Goal: Task Accomplishment & Management: Use online tool/utility

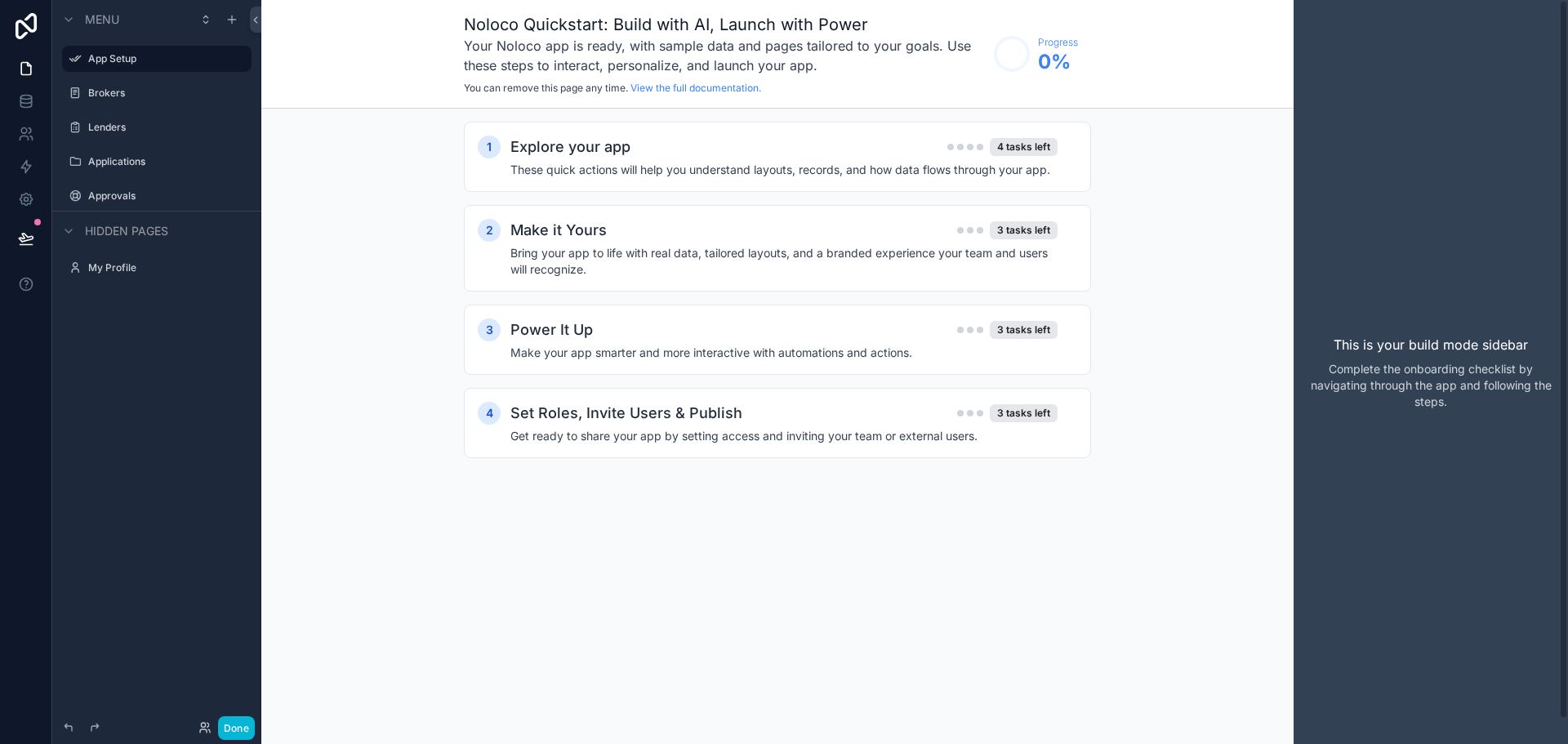
click at [1539, 83] on div "This is your build mode sidebar Complete the onboarding checklist by navigating…" at bounding box center [1431, 372] width 274 height 744
click at [717, 354] on h4 "Make your app smarter and more interactive with automations and actions." at bounding box center [784, 353] width 547 height 17
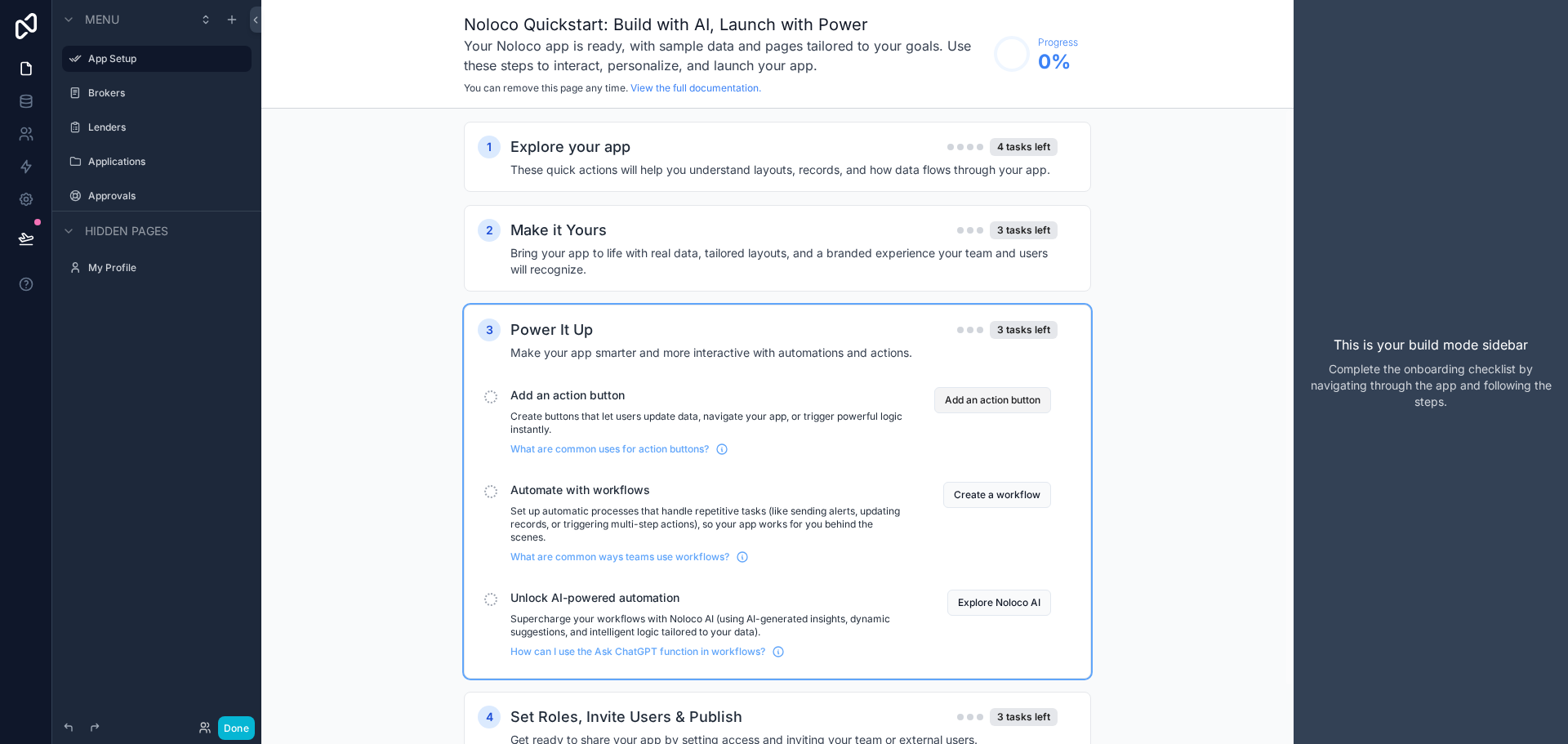
click at [990, 399] on button "Add an action button" at bounding box center [993, 400] width 117 height 26
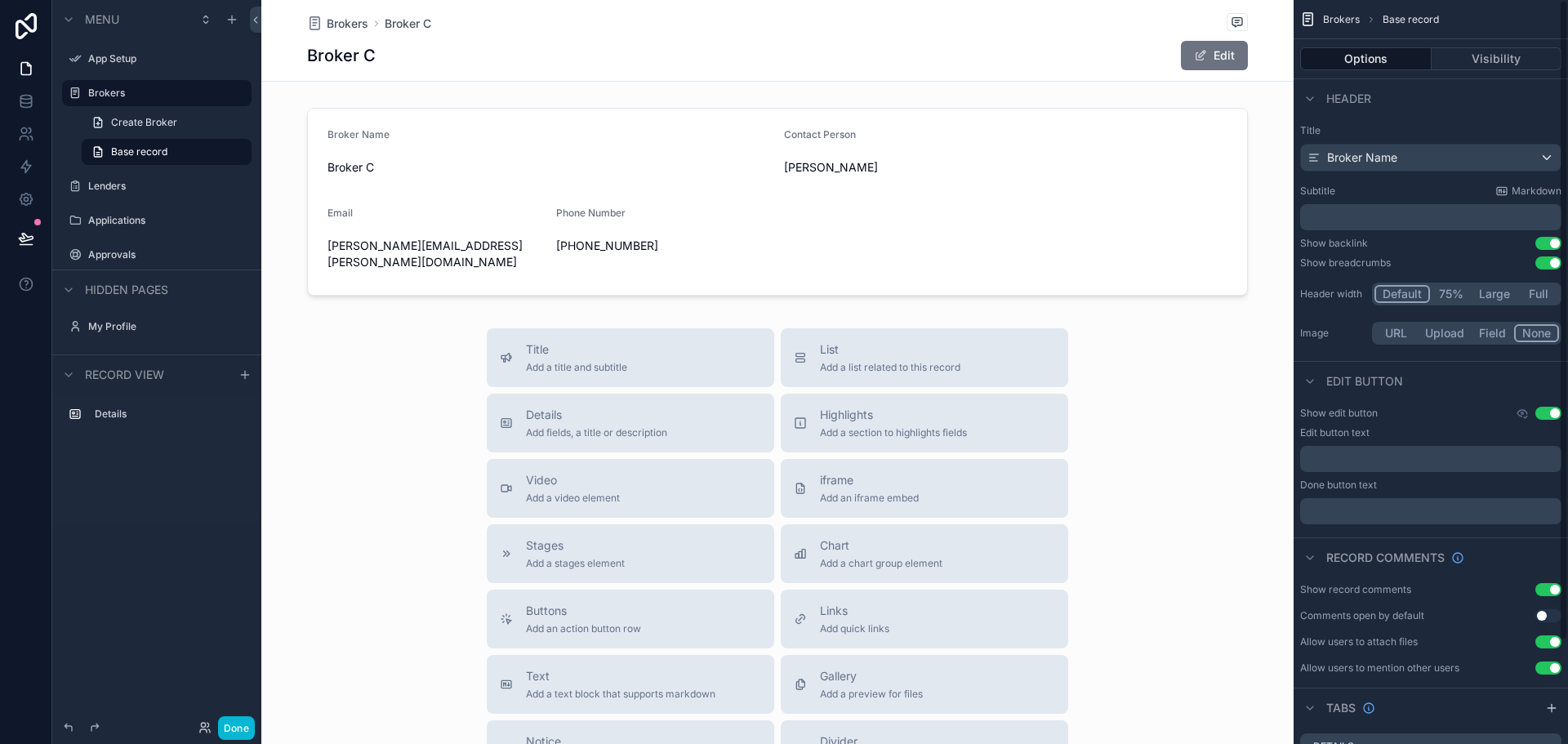
click at [1381, 58] on button "Options" at bounding box center [1366, 59] width 132 height 23
click at [1375, 56] on button "Options" at bounding box center [1366, 59] width 132 height 23
click at [1550, 411] on button "Use setting" at bounding box center [1549, 413] width 26 height 13
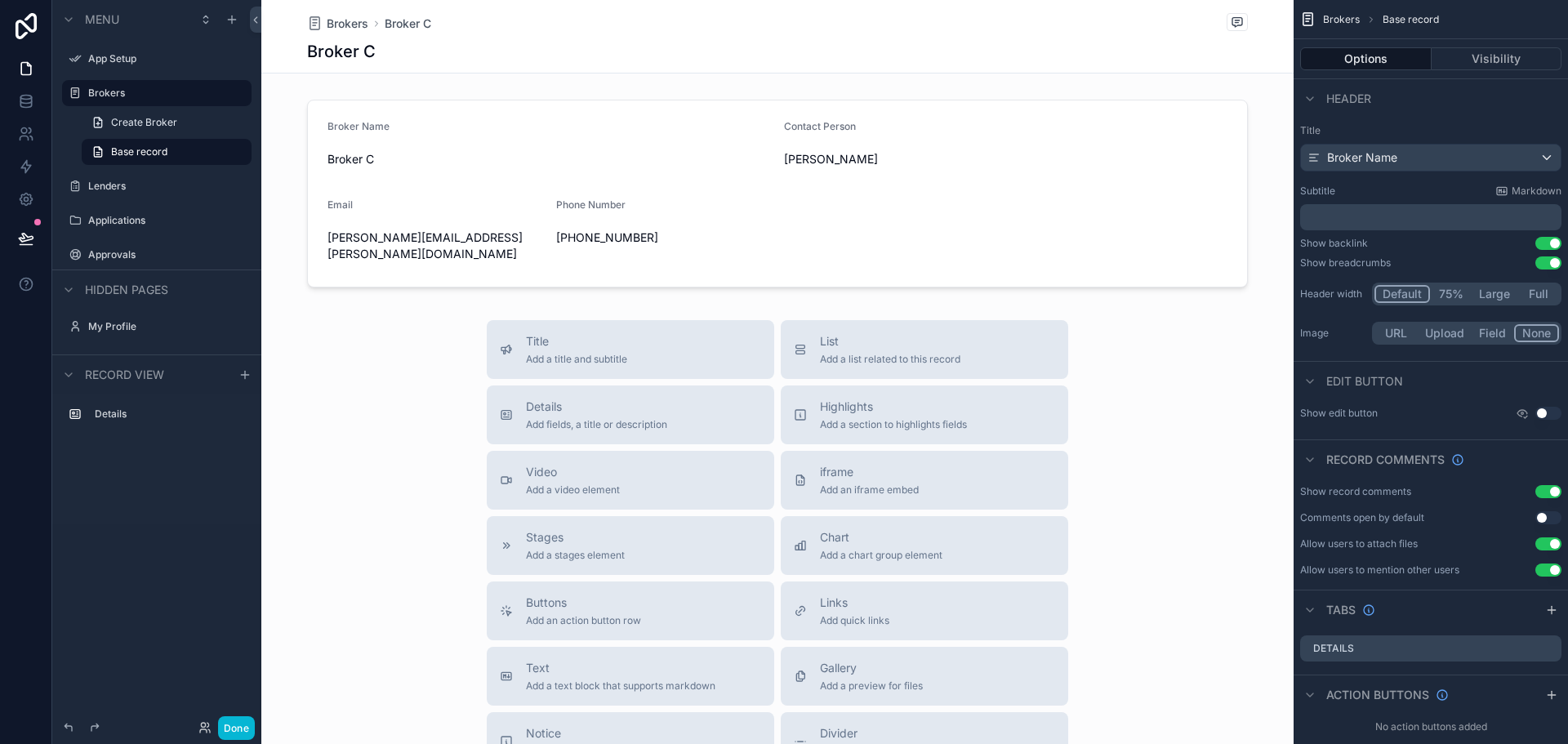
click at [1546, 414] on button "Use setting" at bounding box center [1549, 413] width 26 height 13
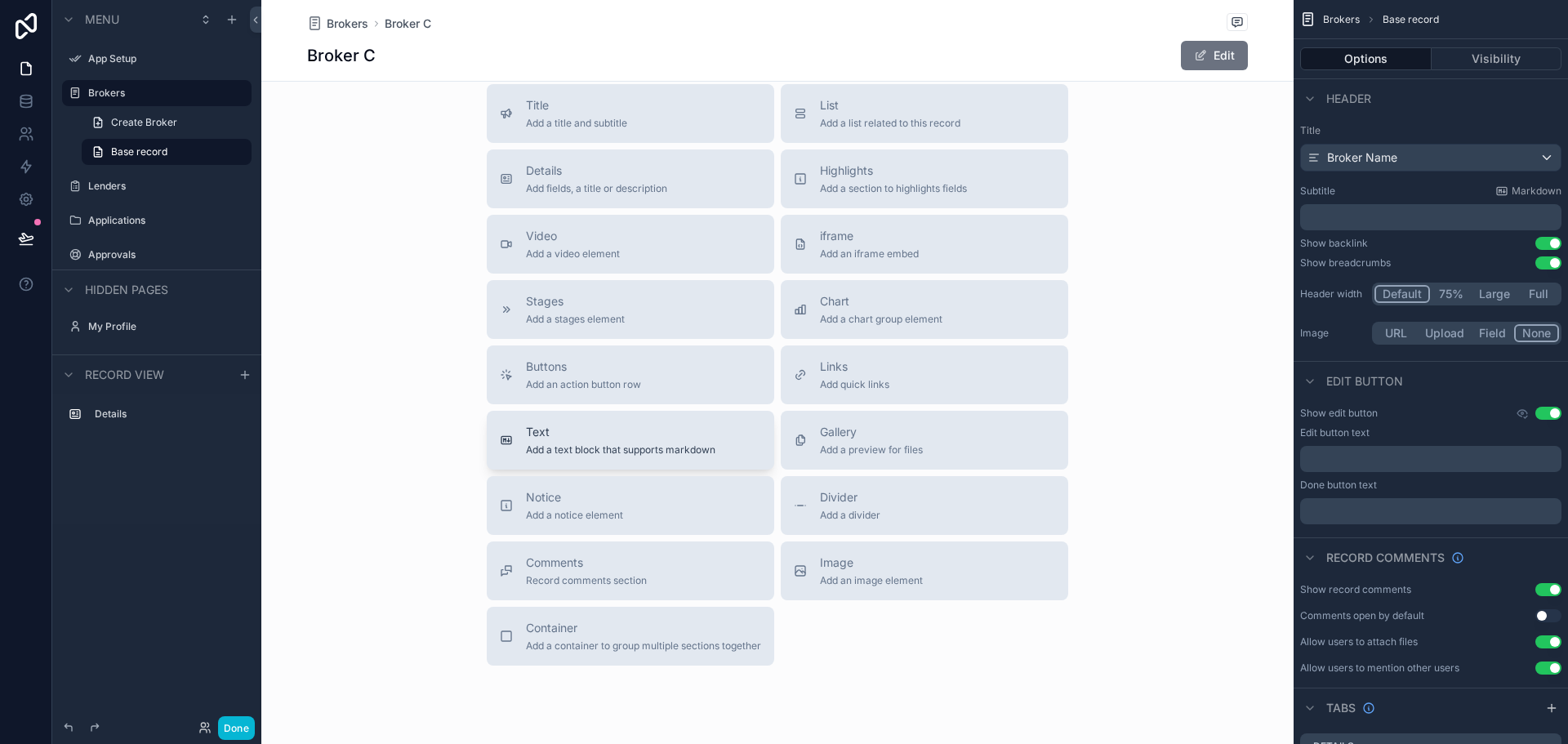
scroll to position [245, 0]
click at [656, 358] on div "Buttons Add an action button row" at bounding box center [630, 374] width 261 height 32
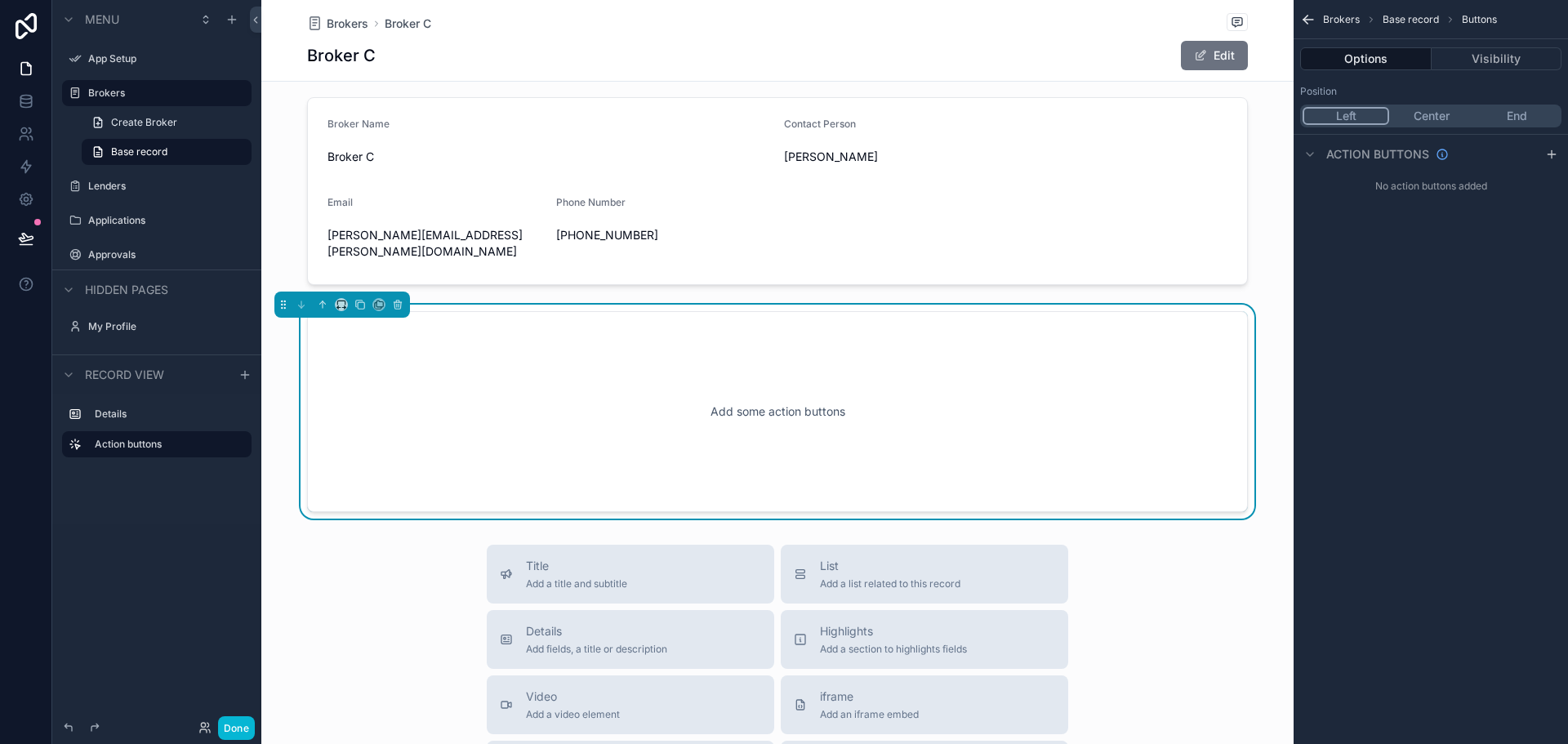
scroll to position [0, 0]
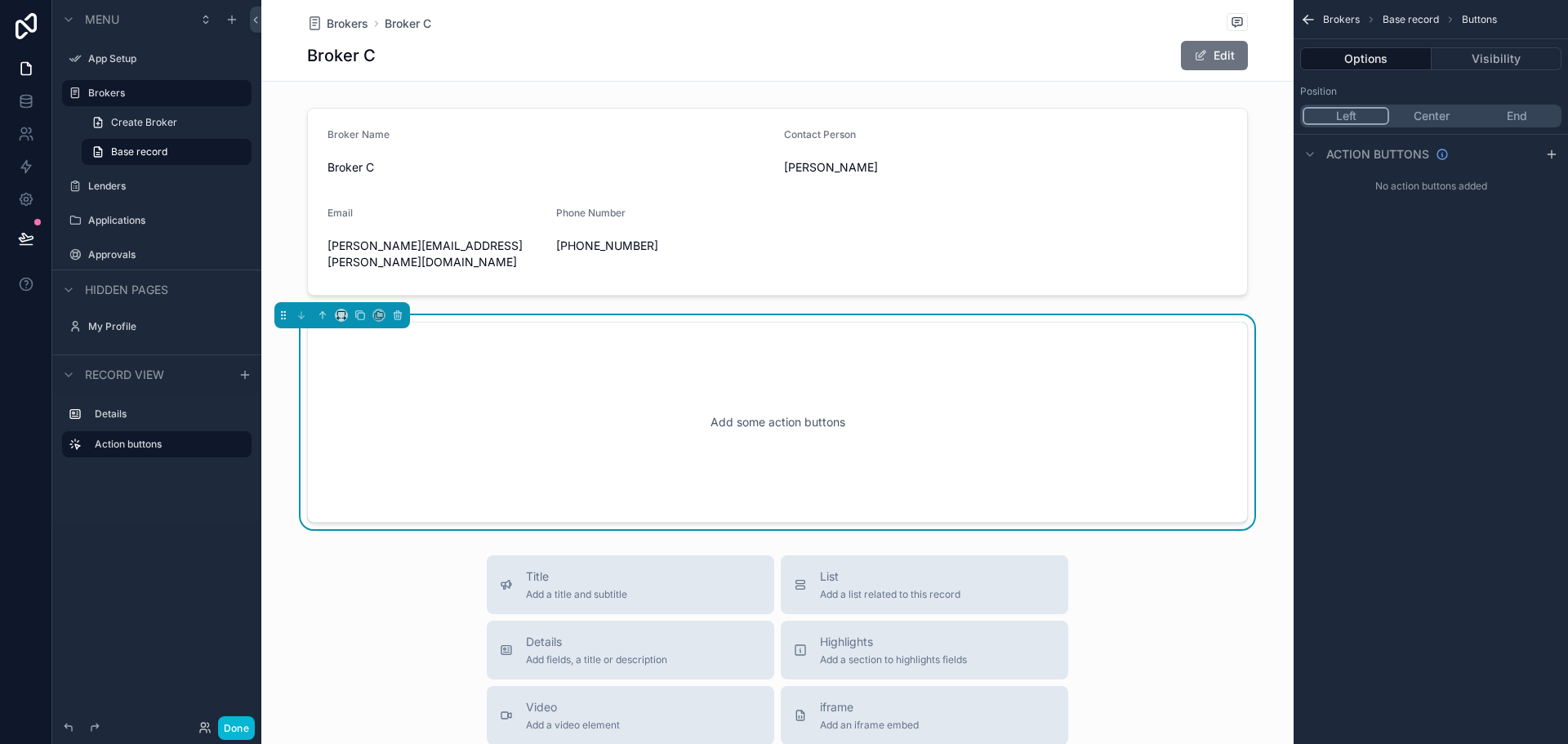
click at [1388, 59] on button "Options" at bounding box center [1366, 59] width 132 height 23
click at [1395, 58] on button "Options" at bounding box center [1366, 59] width 132 height 23
click at [1416, 114] on button "Center" at bounding box center [1431, 115] width 86 height 18
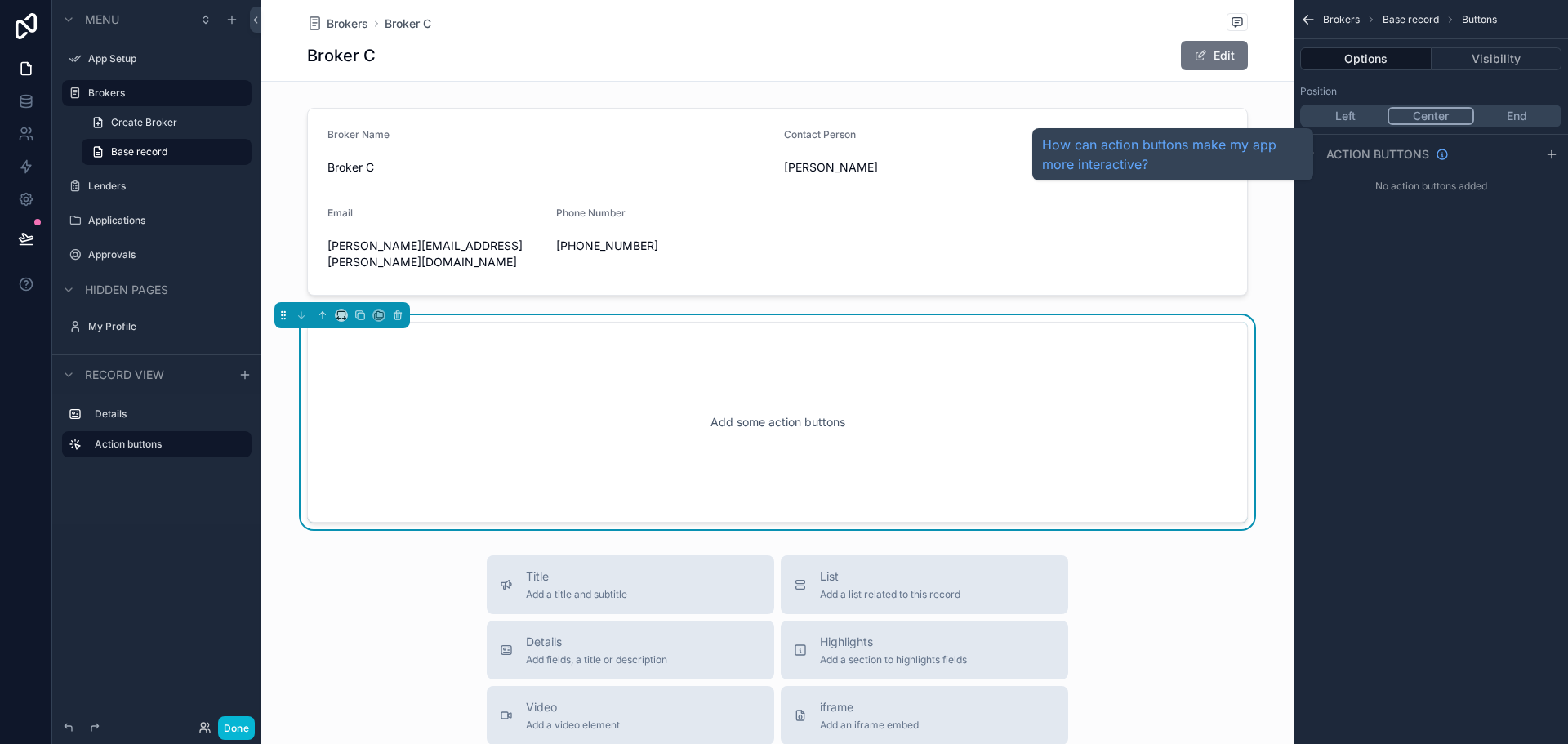
drag, startPoint x: 1325, startPoint y: 155, endPoint x: 1445, endPoint y: 144, distance: 120.5
click at [1370, 148] on div "Action buttons" at bounding box center [1375, 154] width 149 height 19
click at [1377, 148] on span "Action buttons" at bounding box center [1378, 154] width 103 height 17
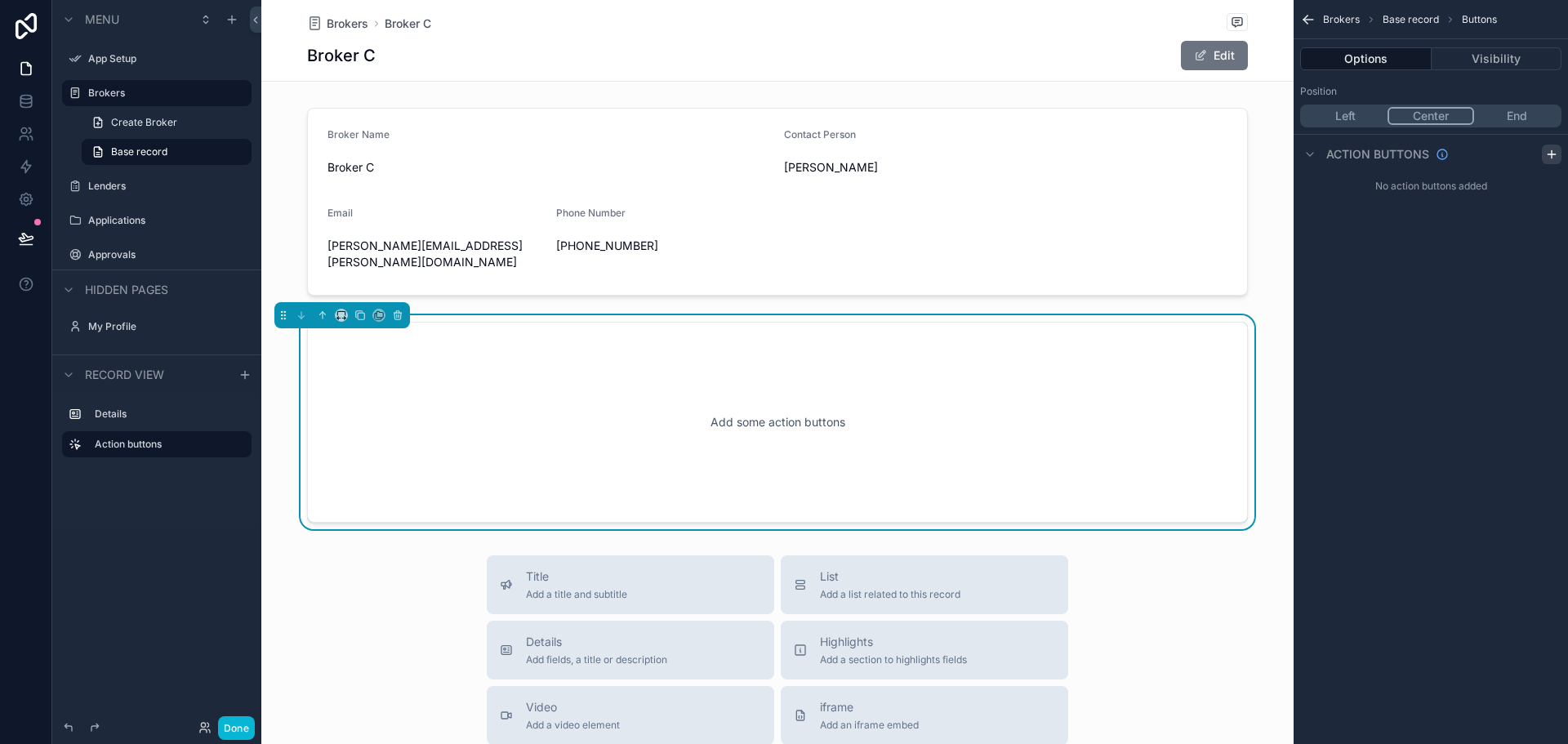
click at [1551, 155] on icon "scrollable content" at bounding box center [1551, 155] width 7 height 0
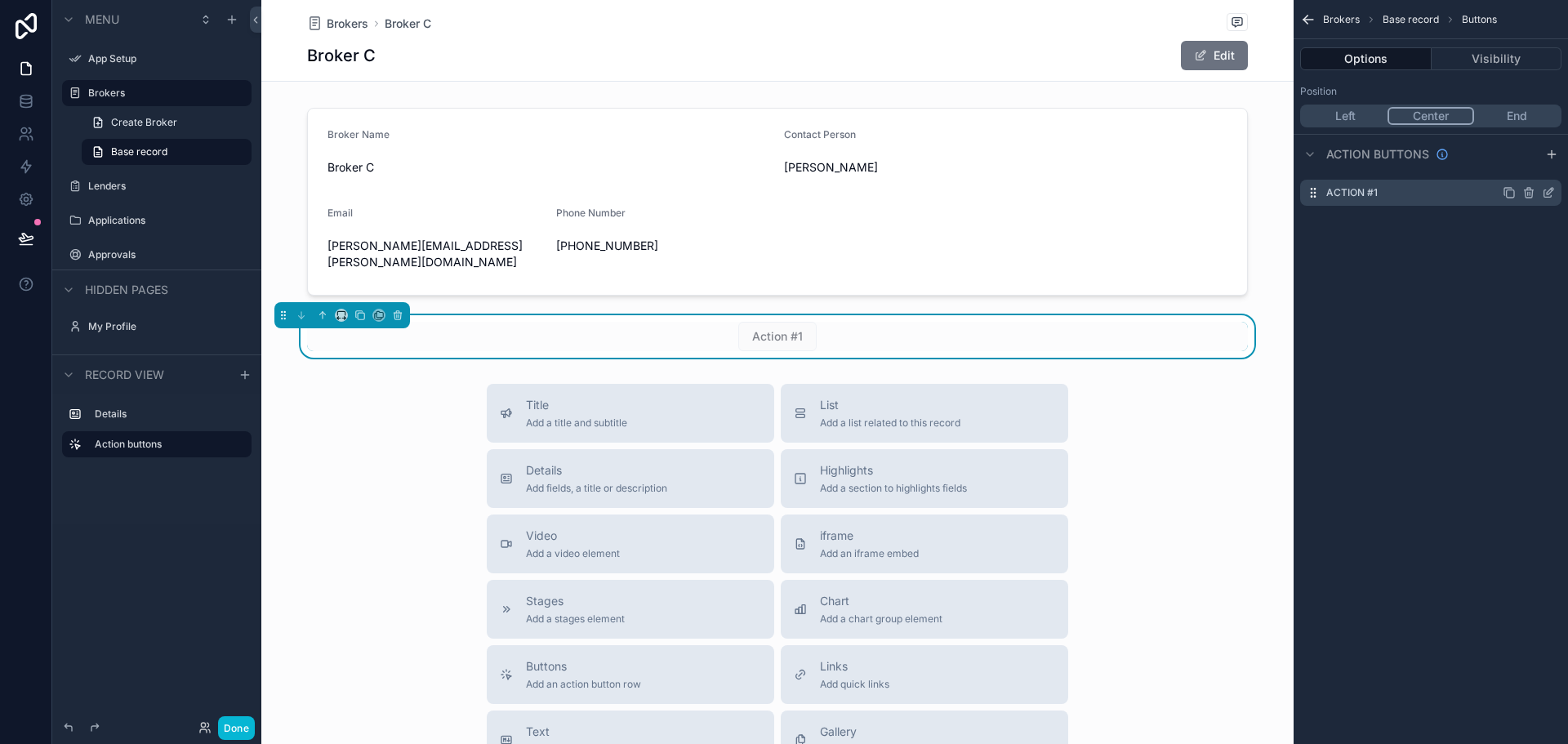
click at [1417, 196] on div "Action #1" at bounding box center [1431, 193] width 261 height 26
click at [1347, 187] on label "Action #1" at bounding box center [1351, 192] width 52 height 13
click at [1551, 193] on icon "scrollable content" at bounding box center [1550, 190] width 6 height 6
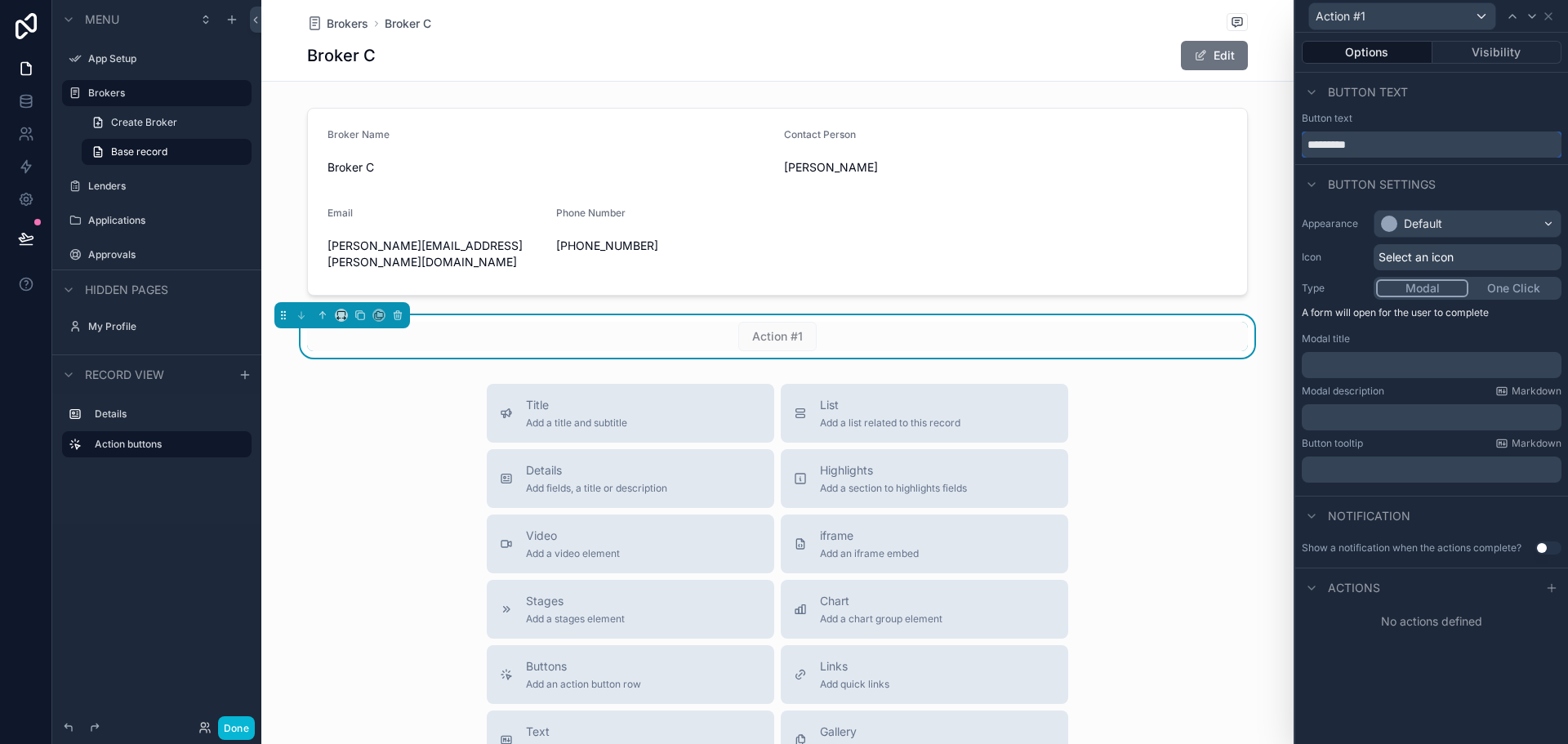
click at [1387, 143] on input "*********" at bounding box center [1431, 145] width 259 height 26
click at [1334, 146] on input "*********" at bounding box center [1431, 145] width 259 height 26
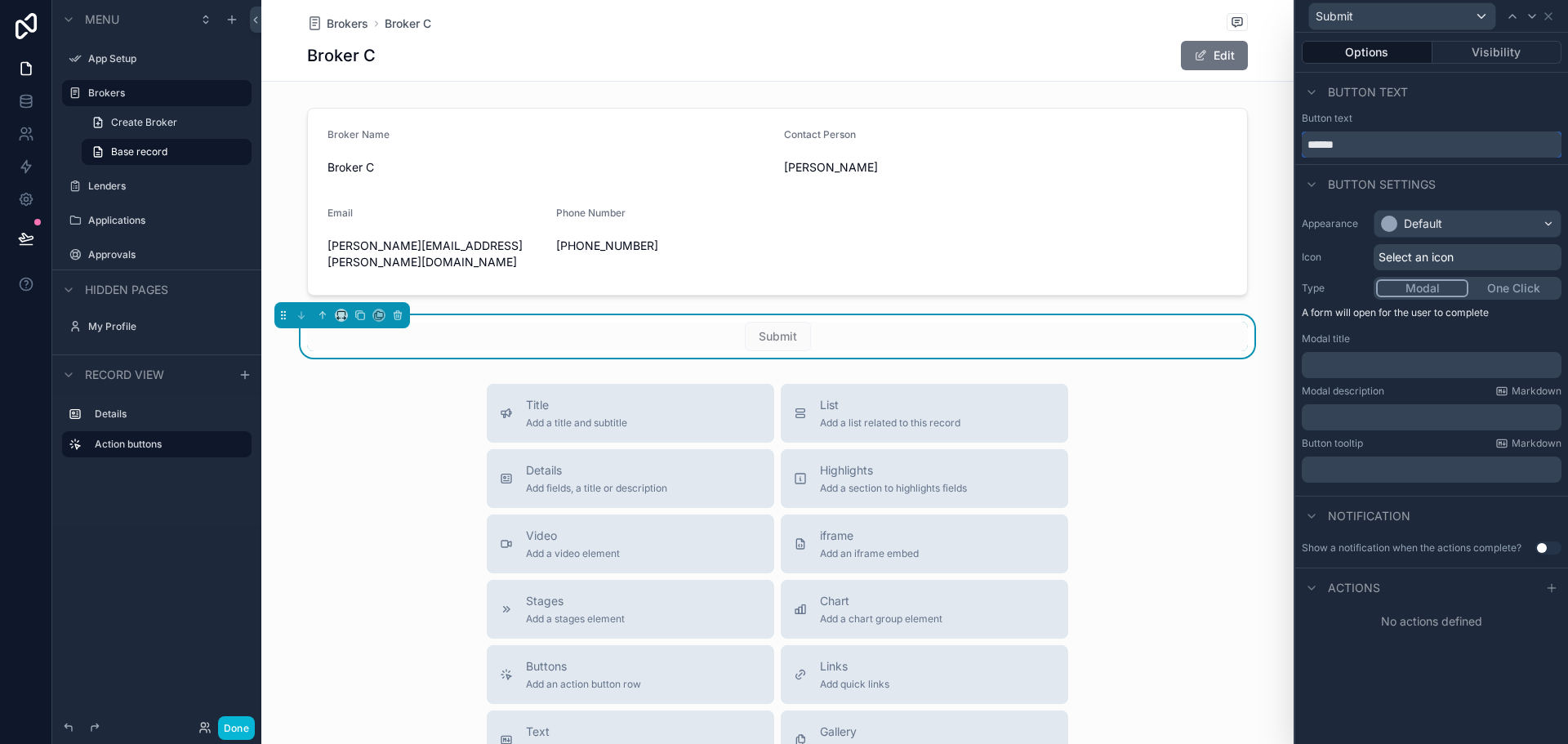
type input "******"
click at [1451, 221] on div "Default" at bounding box center [1468, 224] width 186 height 26
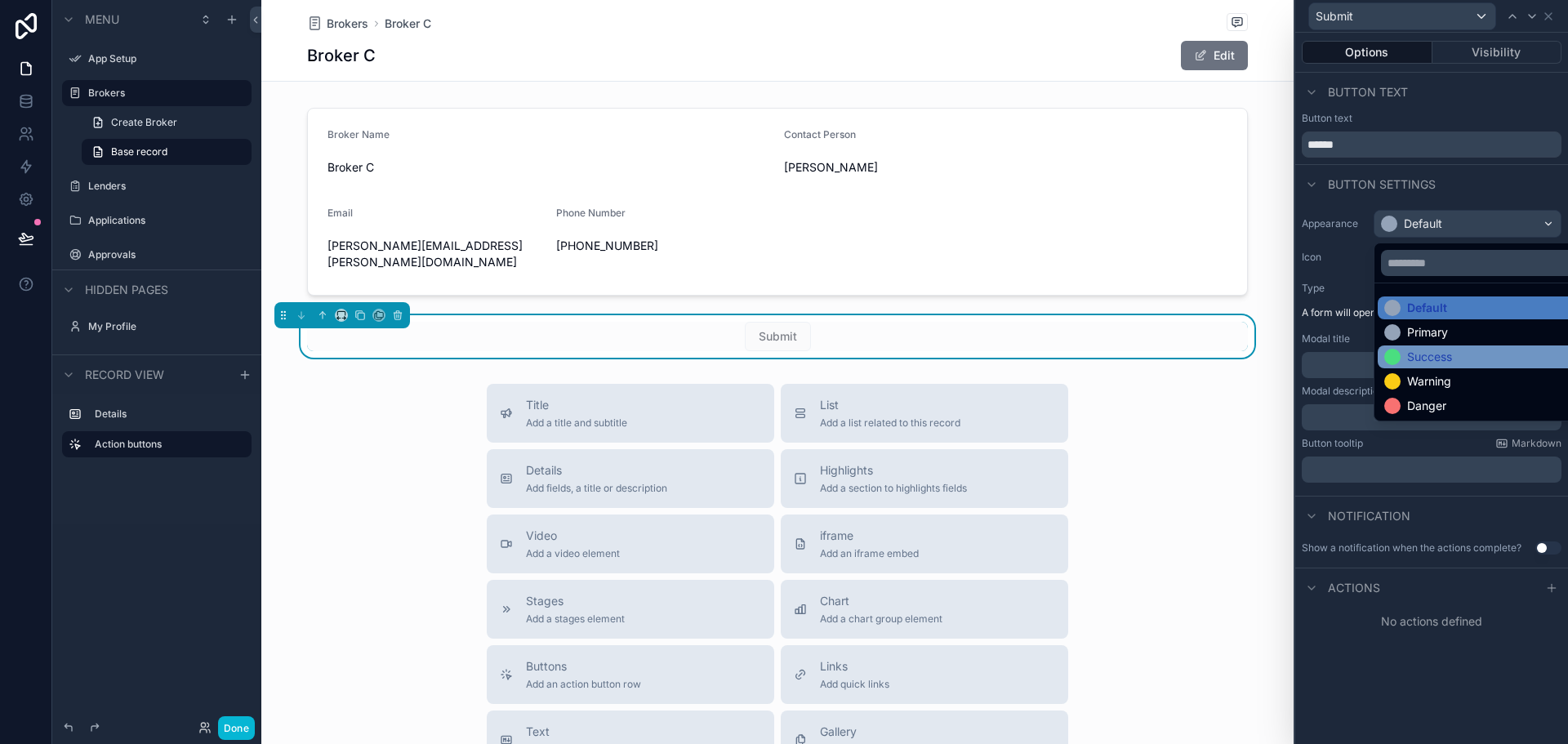
click at [1452, 353] on div "Success" at bounding box center [1429, 356] width 45 height 17
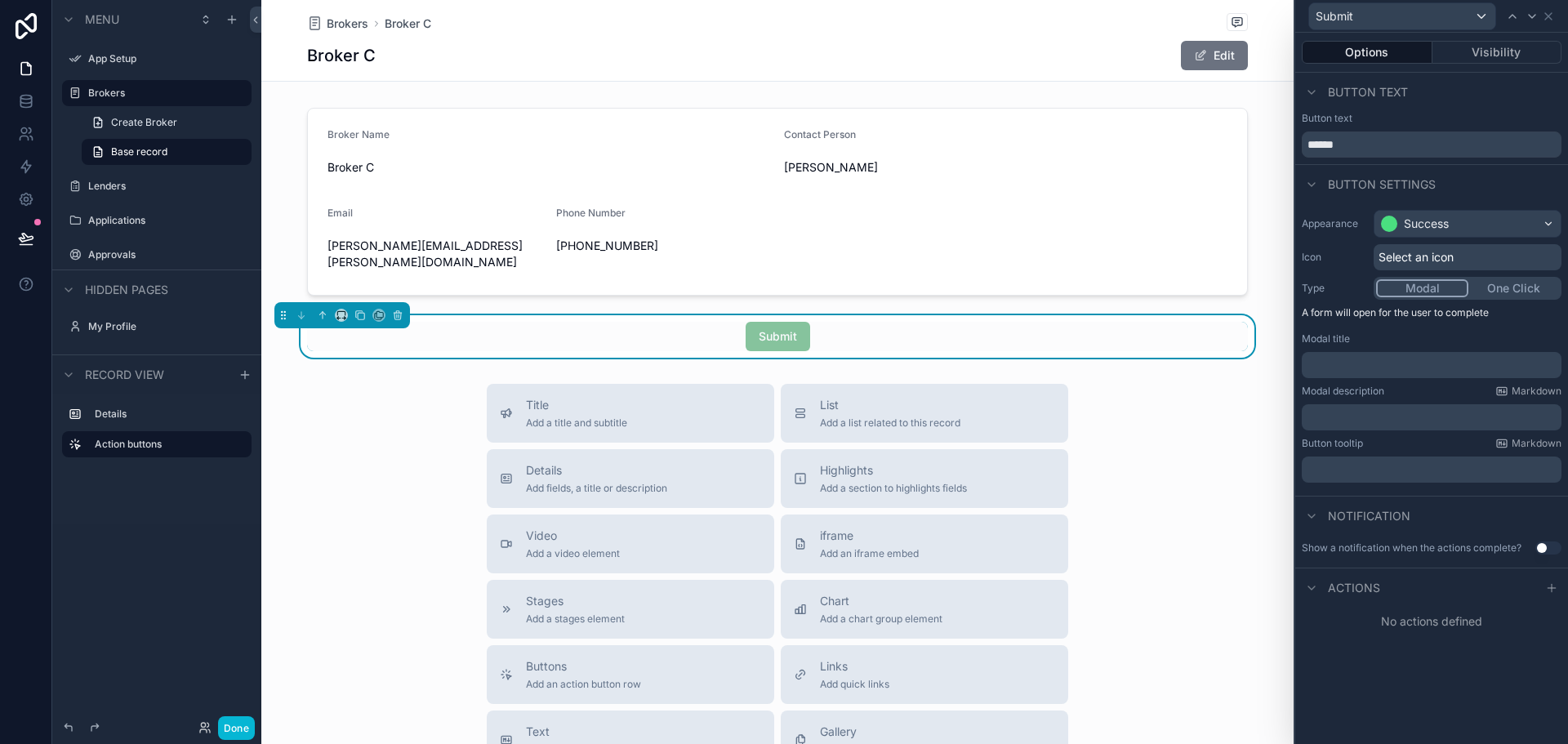
click at [1489, 257] on div "Select an icon" at bounding box center [1468, 258] width 188 height 26
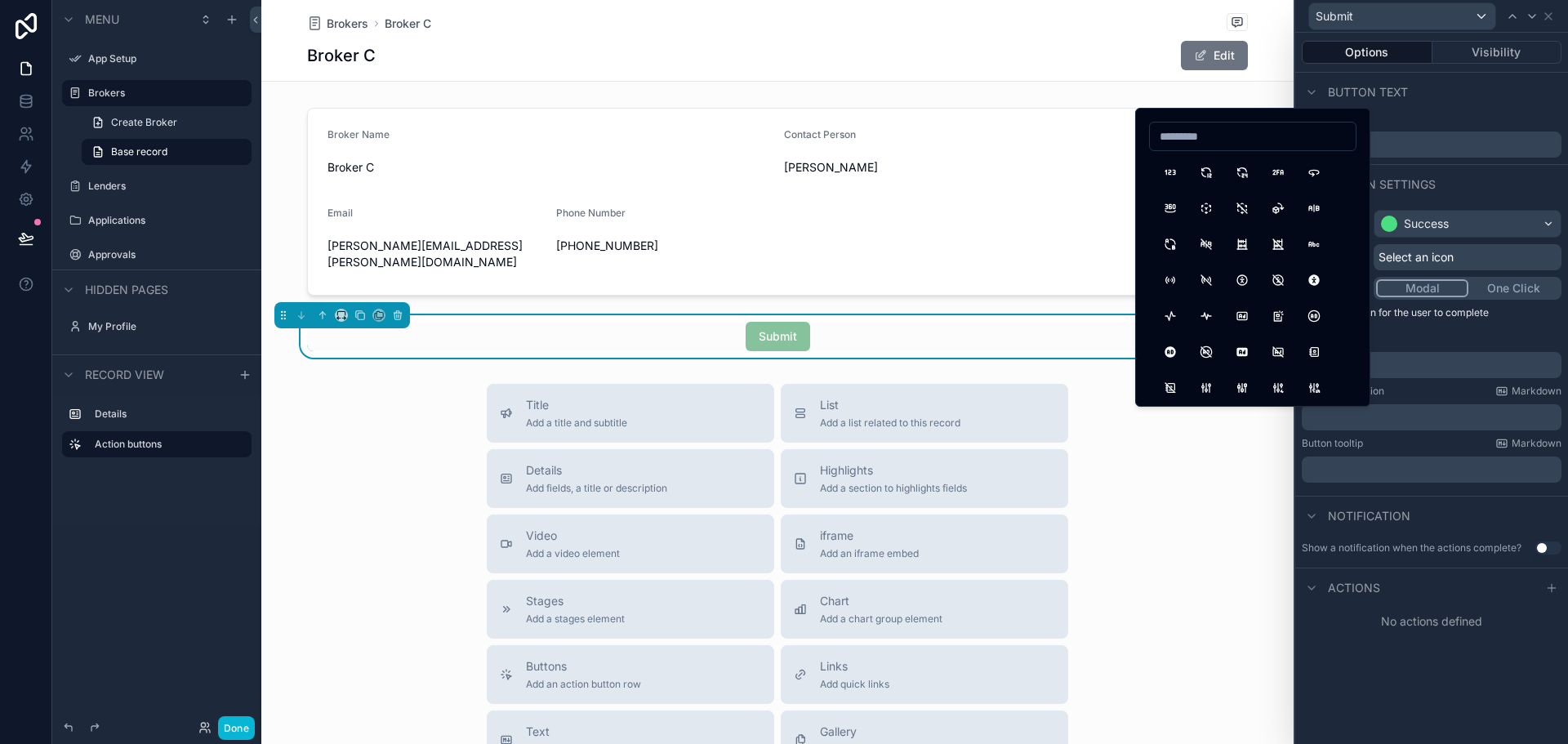
click at [1489, 257] on div "Select an icon" at bounding box center [1468, 258] width 188 height 26
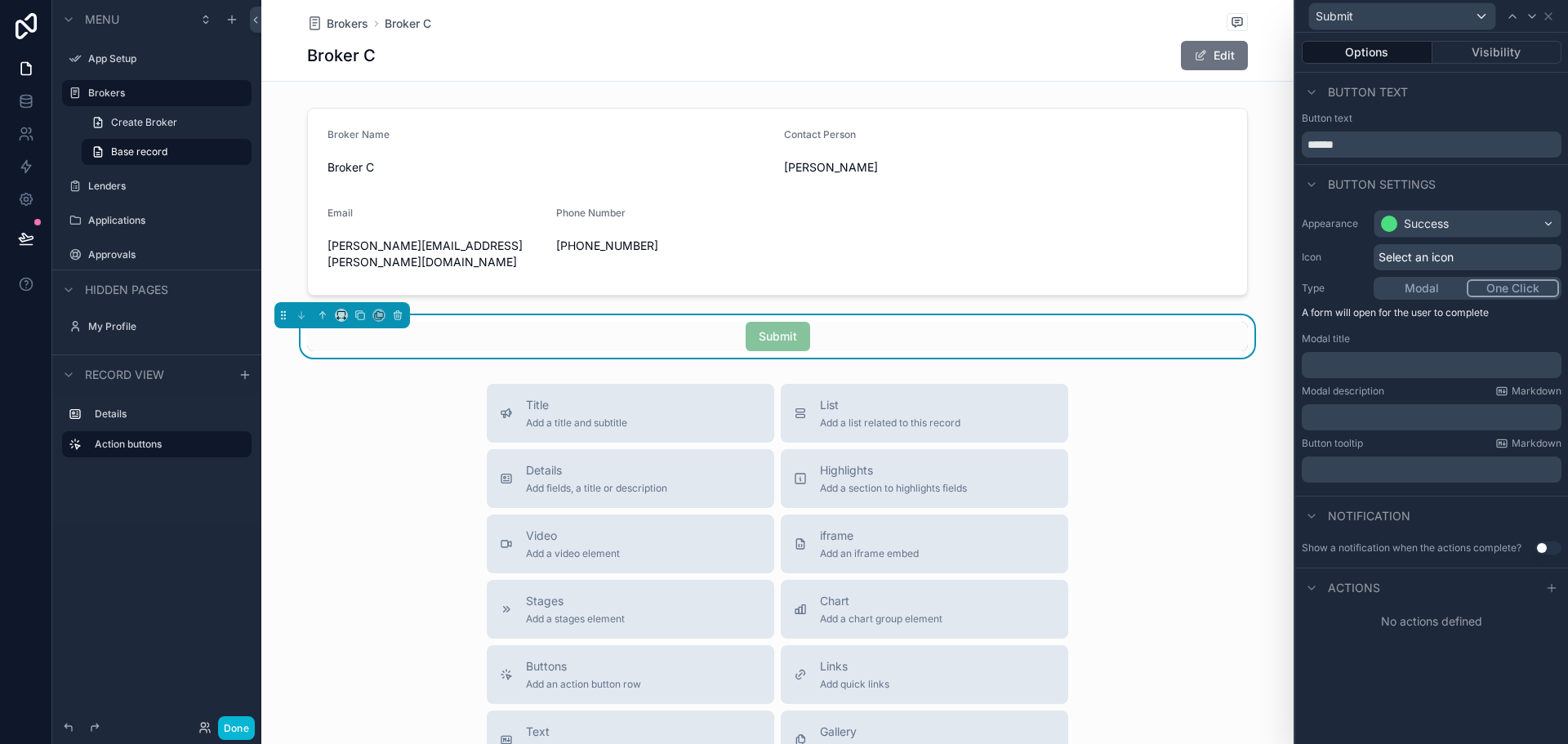
click at [1498, 285] on button "One Click" at bounding box center [1513, 288] width 93 height 18
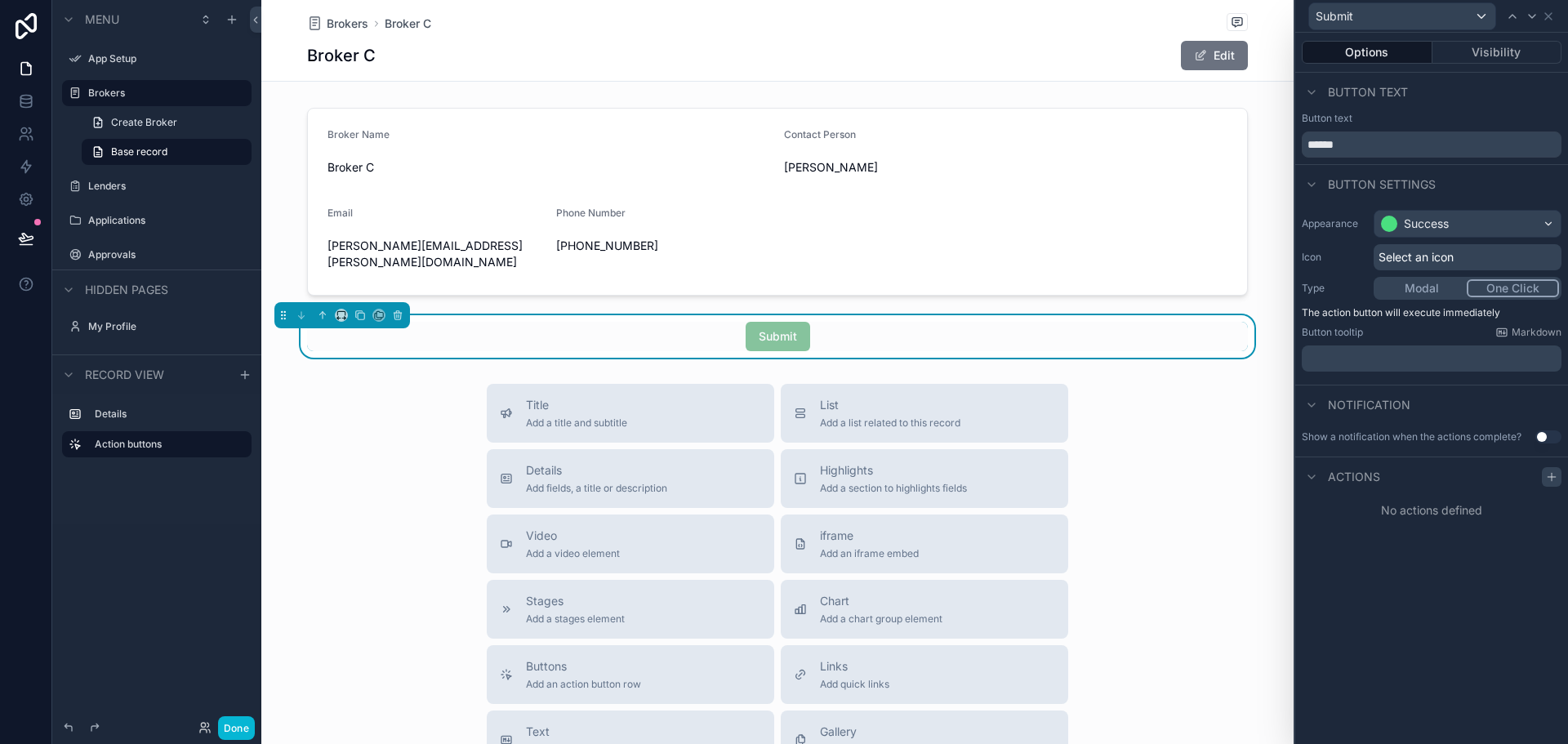
click at [1546, 475] on icon at bounding box center [1551, 477] width 13 height 13
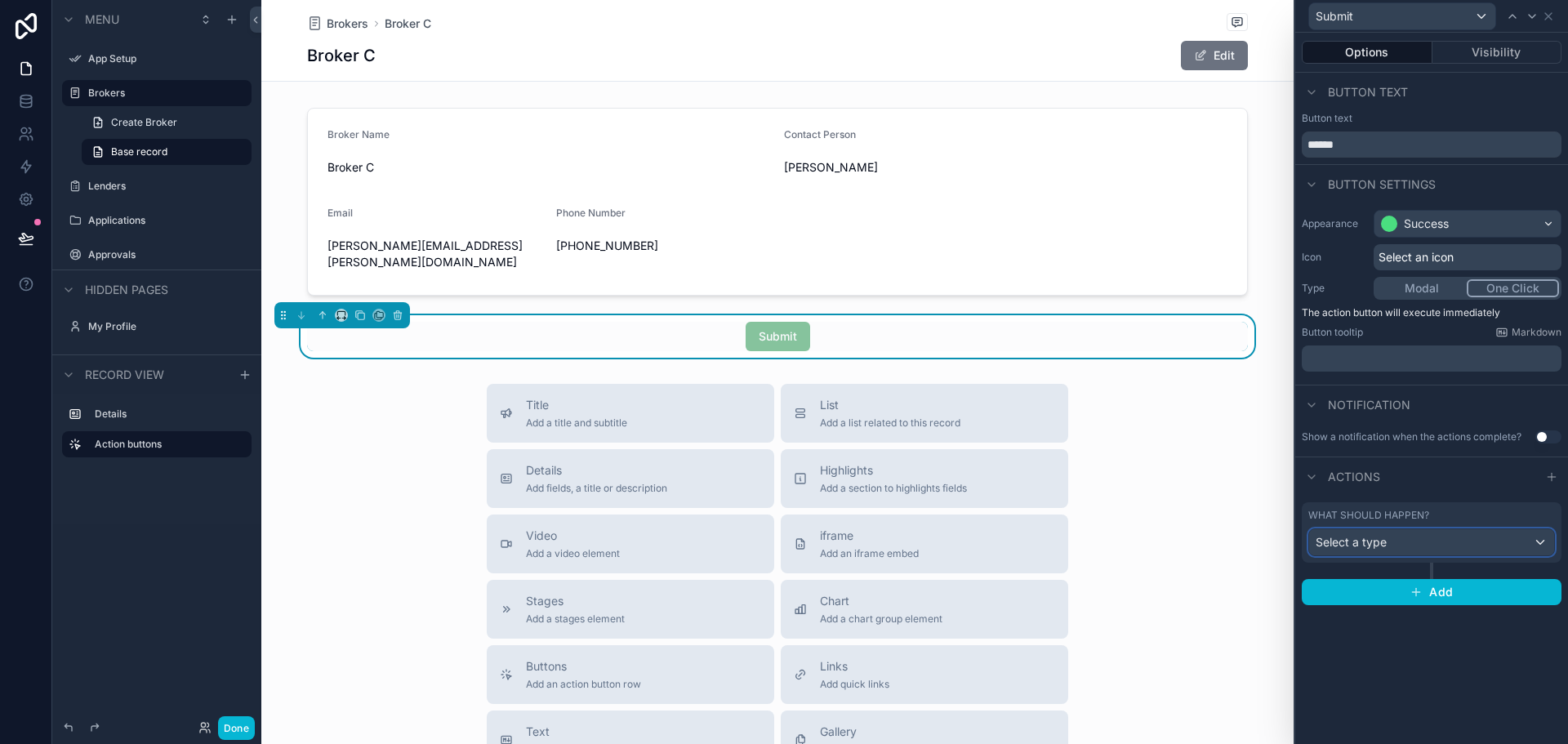
click at [1430, 538] on div "Select a type" at bounding box center [1432, 542] width 245 height 26
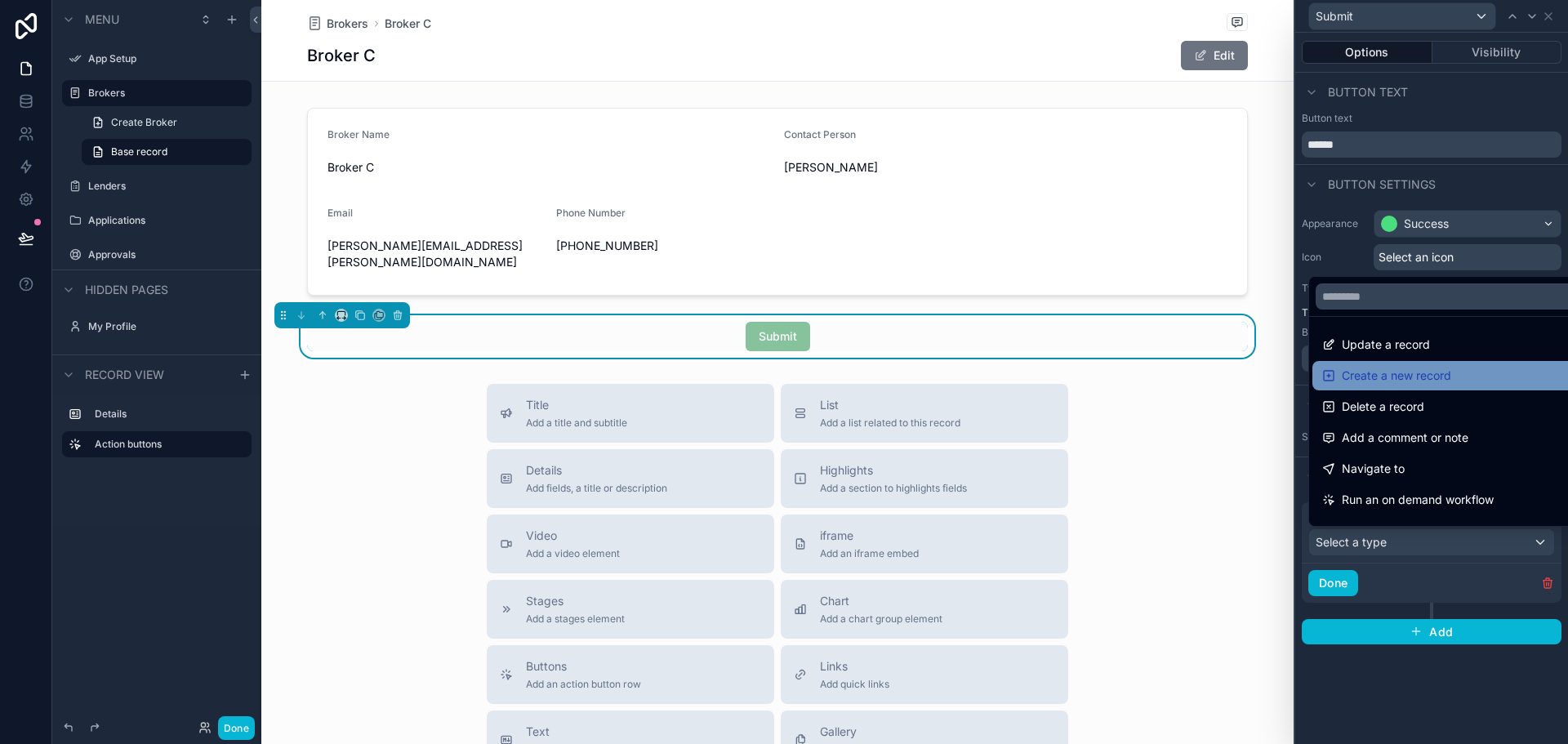
click at [1435, 372] on span "Create a new record" at bounding box center [1396, 375] width 109 height 19
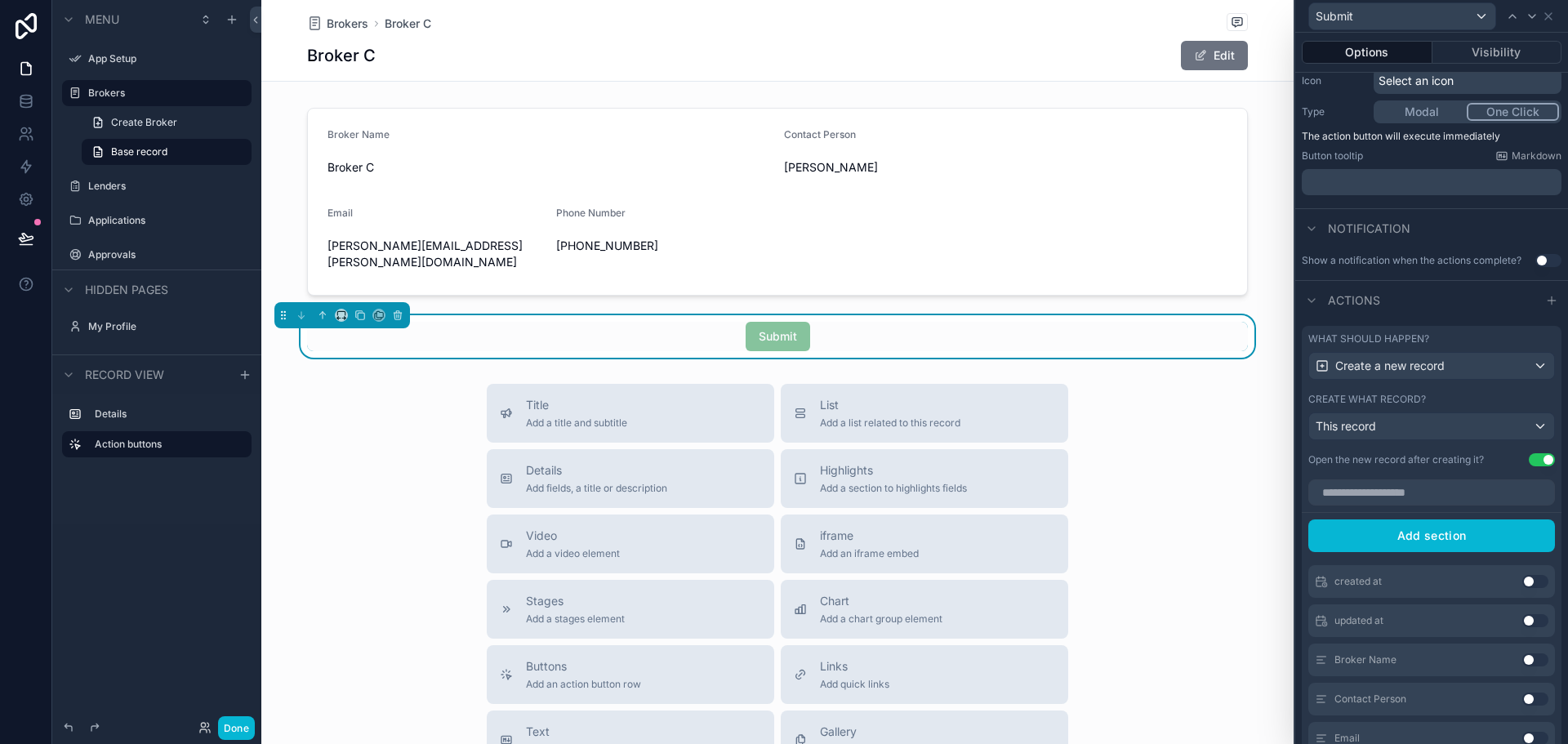
scroll to position [177, 0]
click at [1445, 428] on div "This record" at bounding box center [1432, 425] width 245 height 26
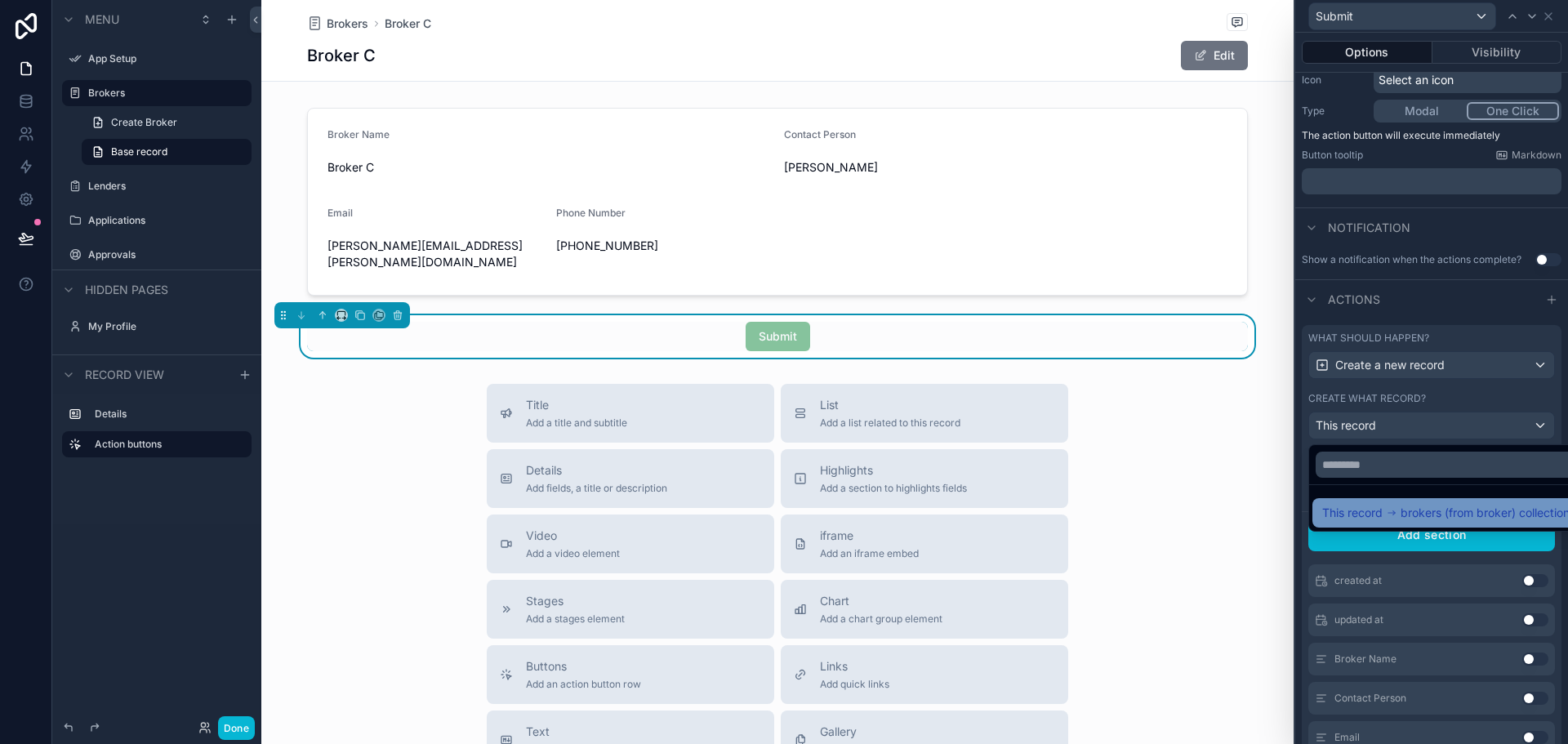
click at [1445, 516] on span "brokers (from broker) collection" at bounding box center [1486, 513] width 169 height 19
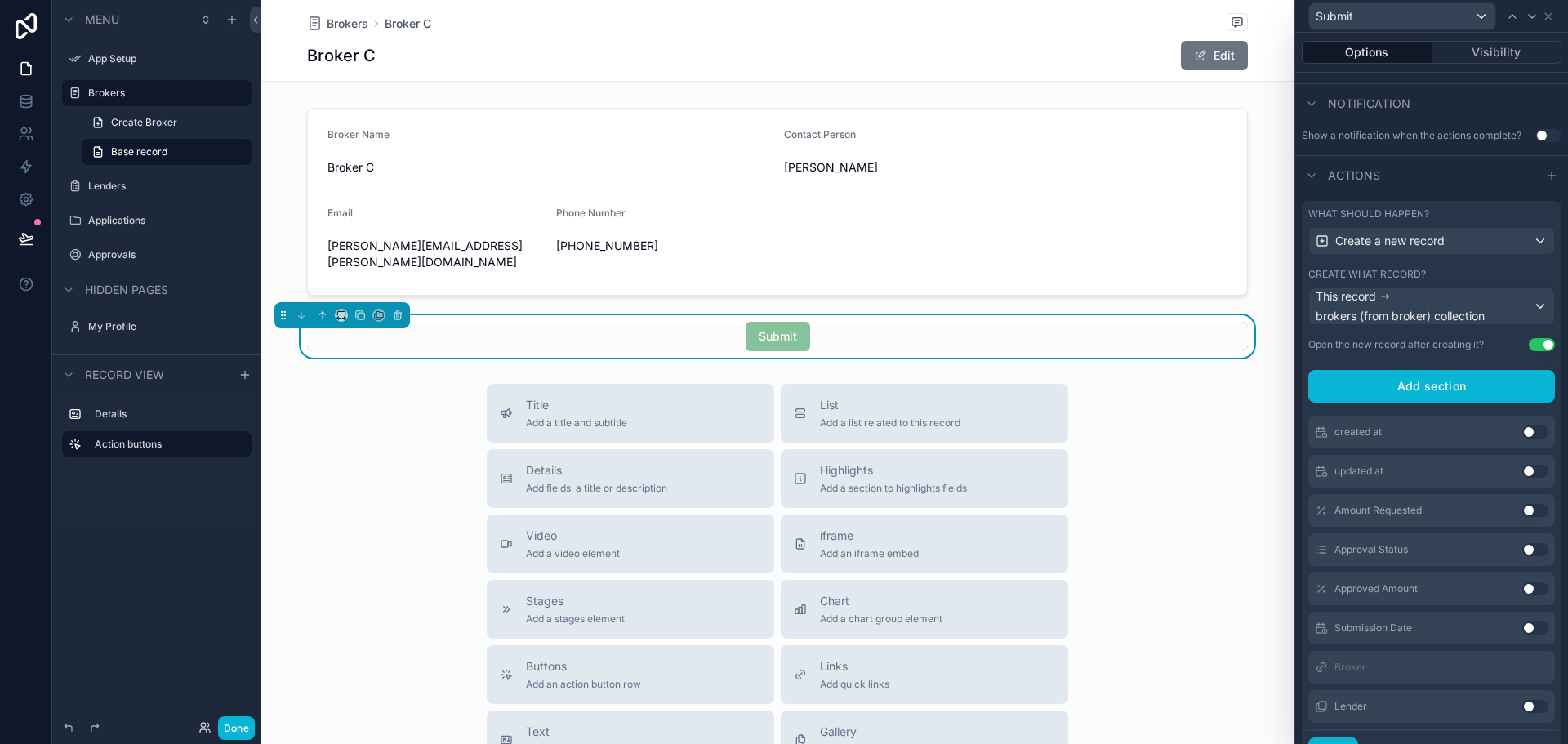
scroll to position [36, 0]
click at [1523, 430] on button "Use setting" at bounding box center [1536, 430] width 26 height 13
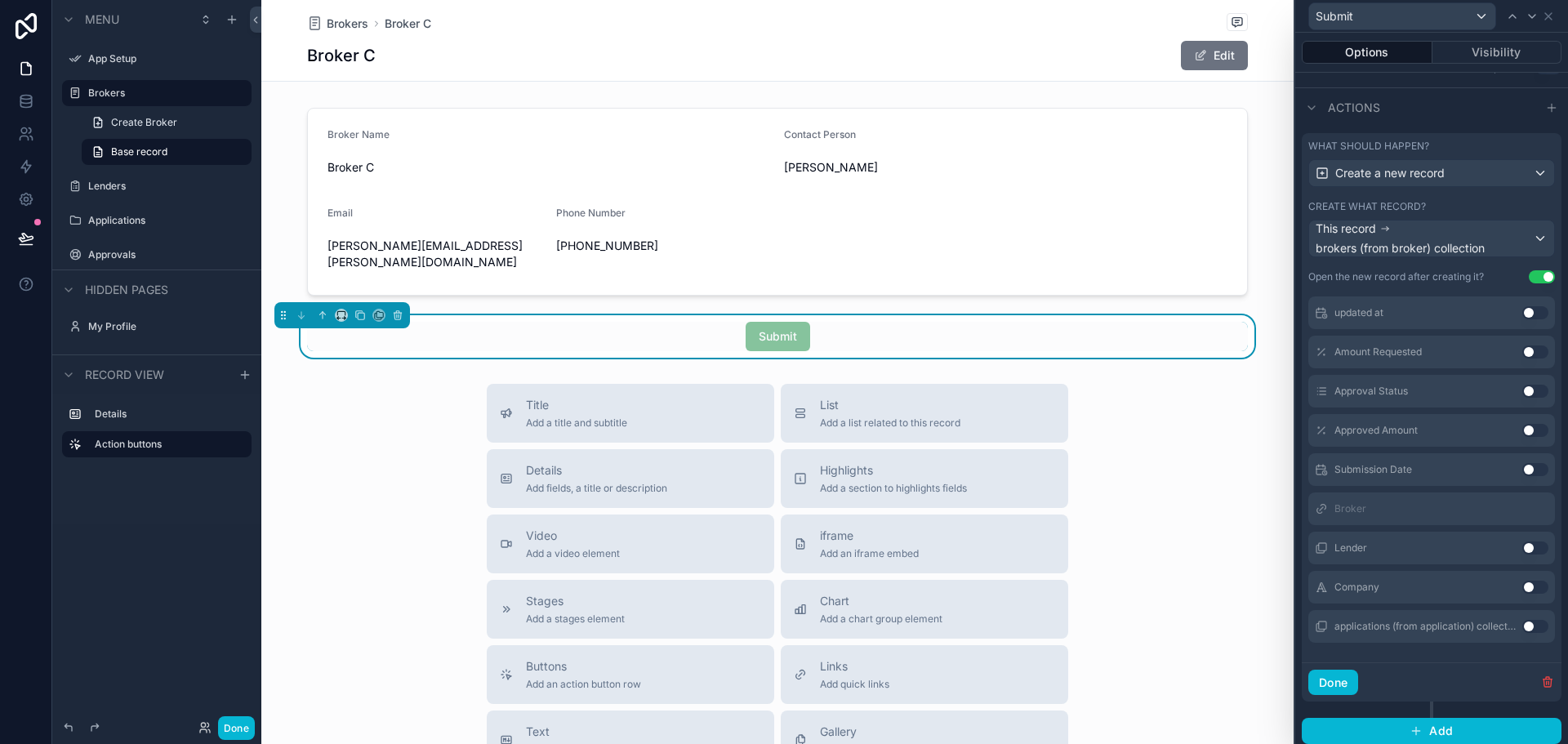
scroll to position [375, 0]
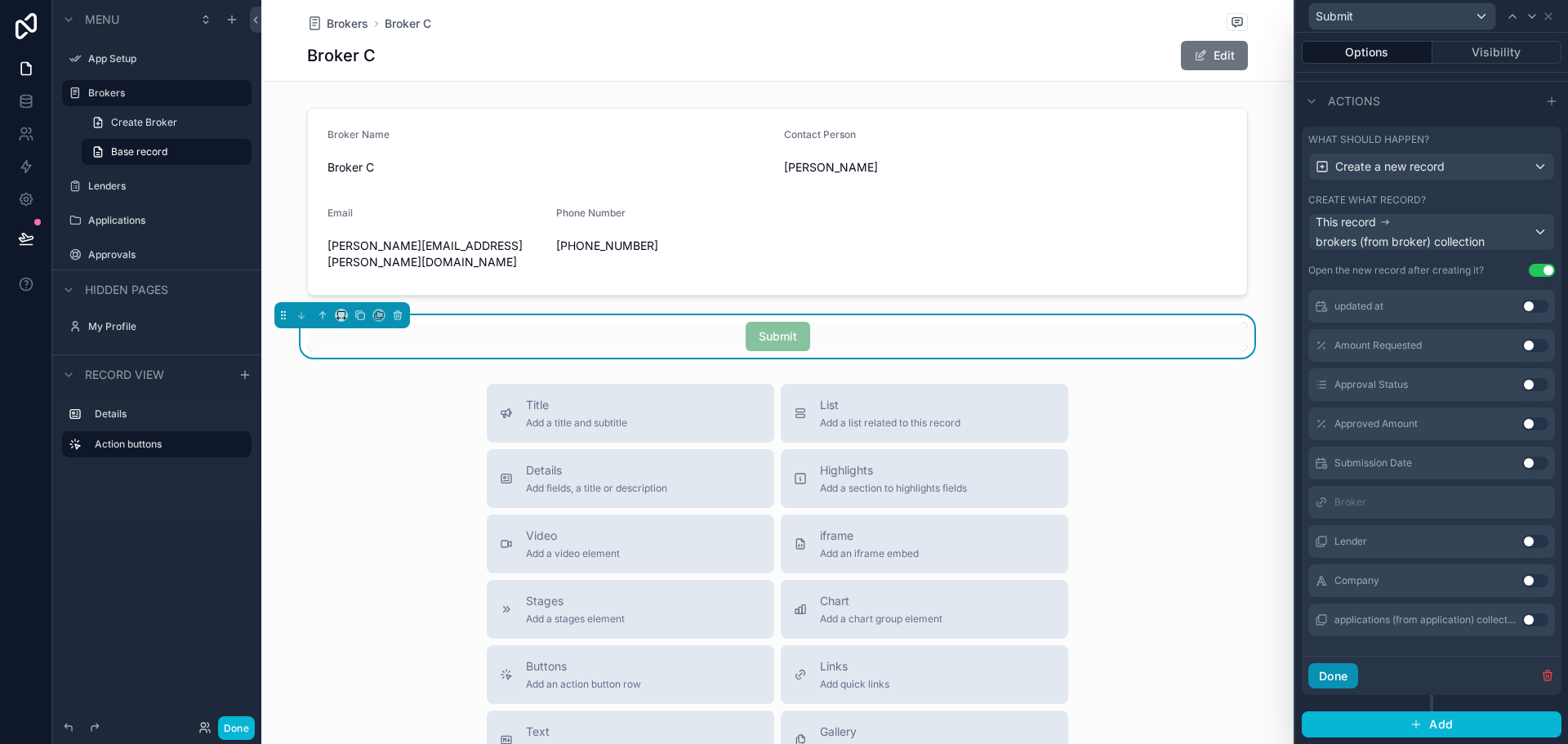
click at [1350, 672] on button "Done" at bounding box center [1333, 676] width 50 height 26
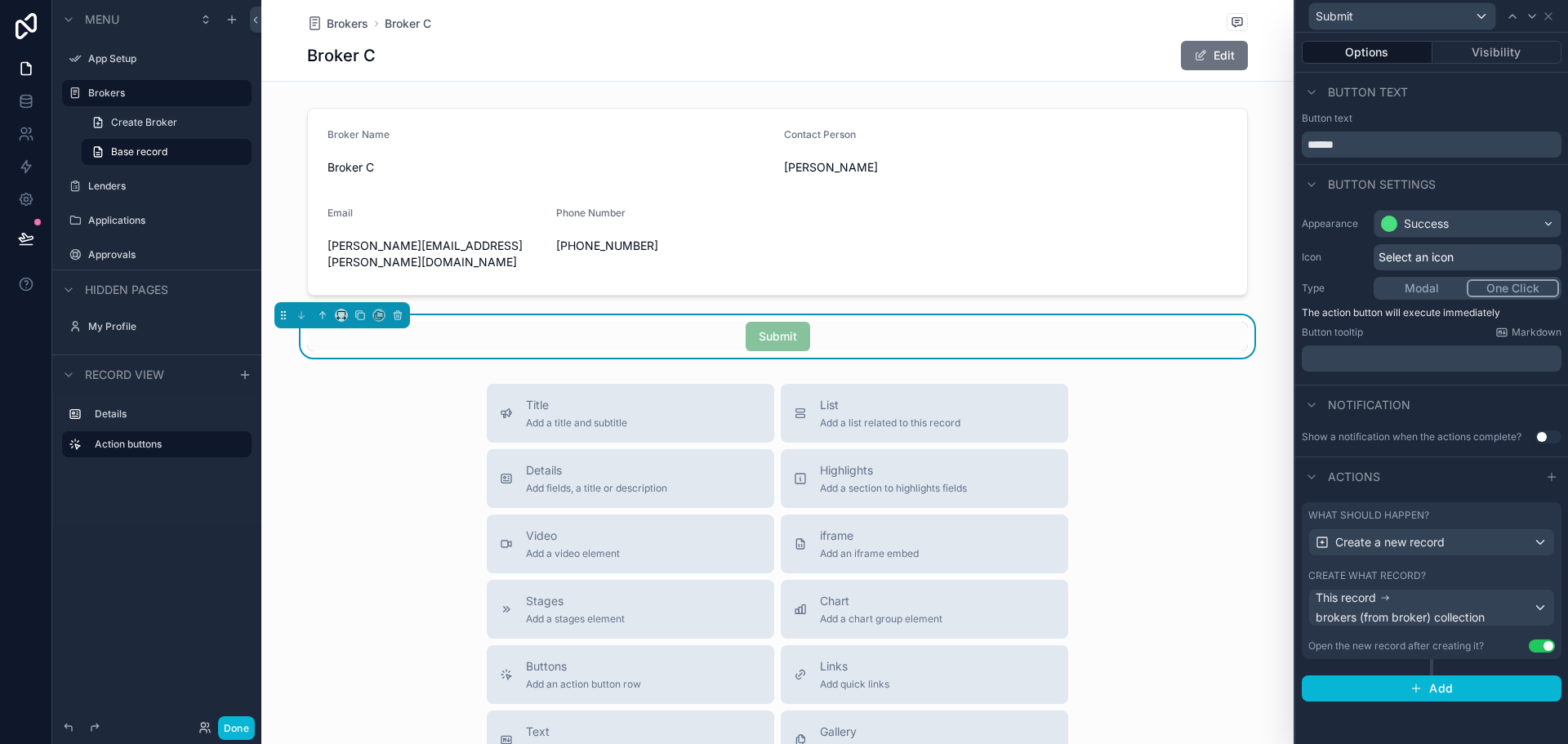
scroll to position [0, 0]
click at [1548, 17] on icon at bounding box center [1548, 16] width 6 height 6
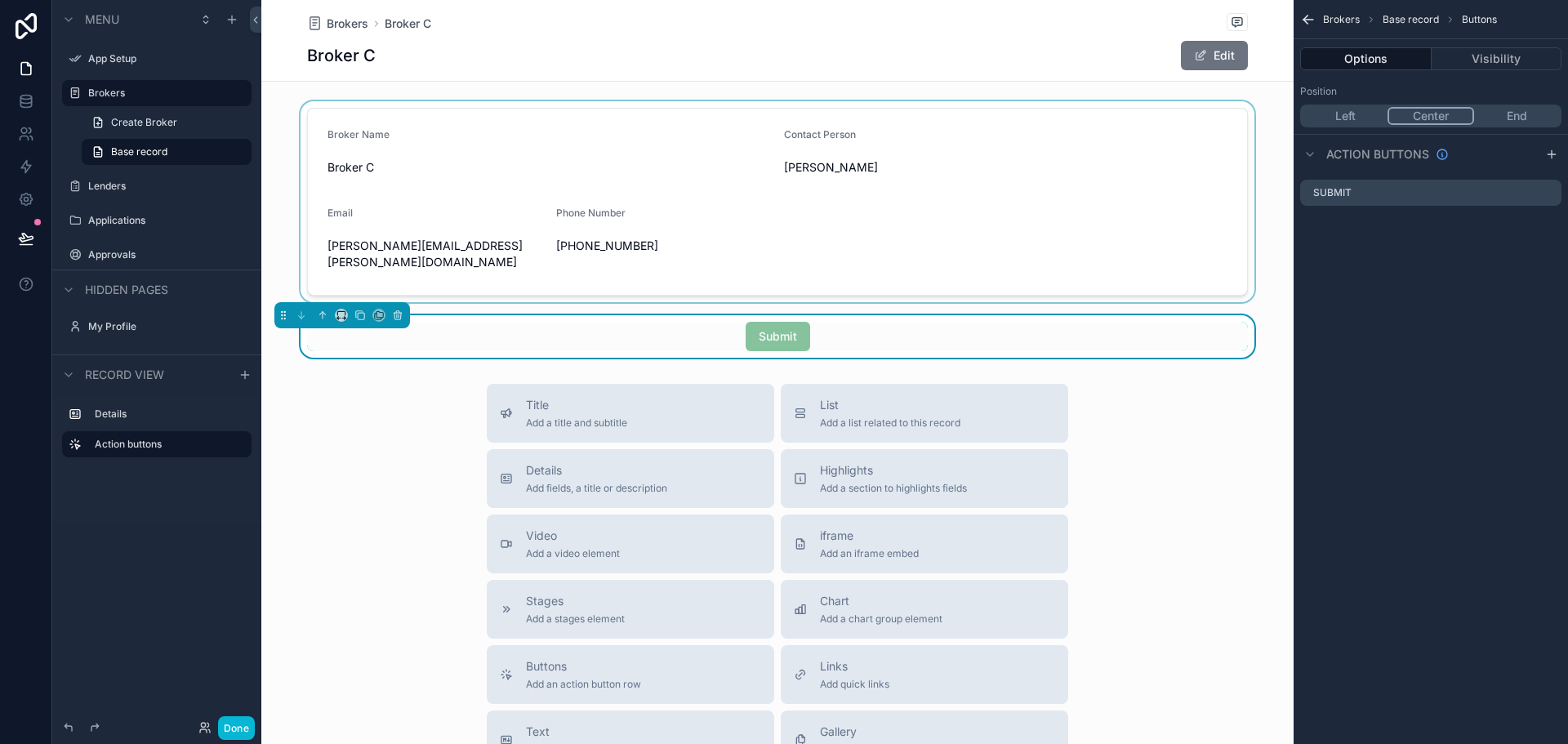
click at [1250, 216] on div "scrollable content" at bounding box center [777, 202] width 1033 height 201
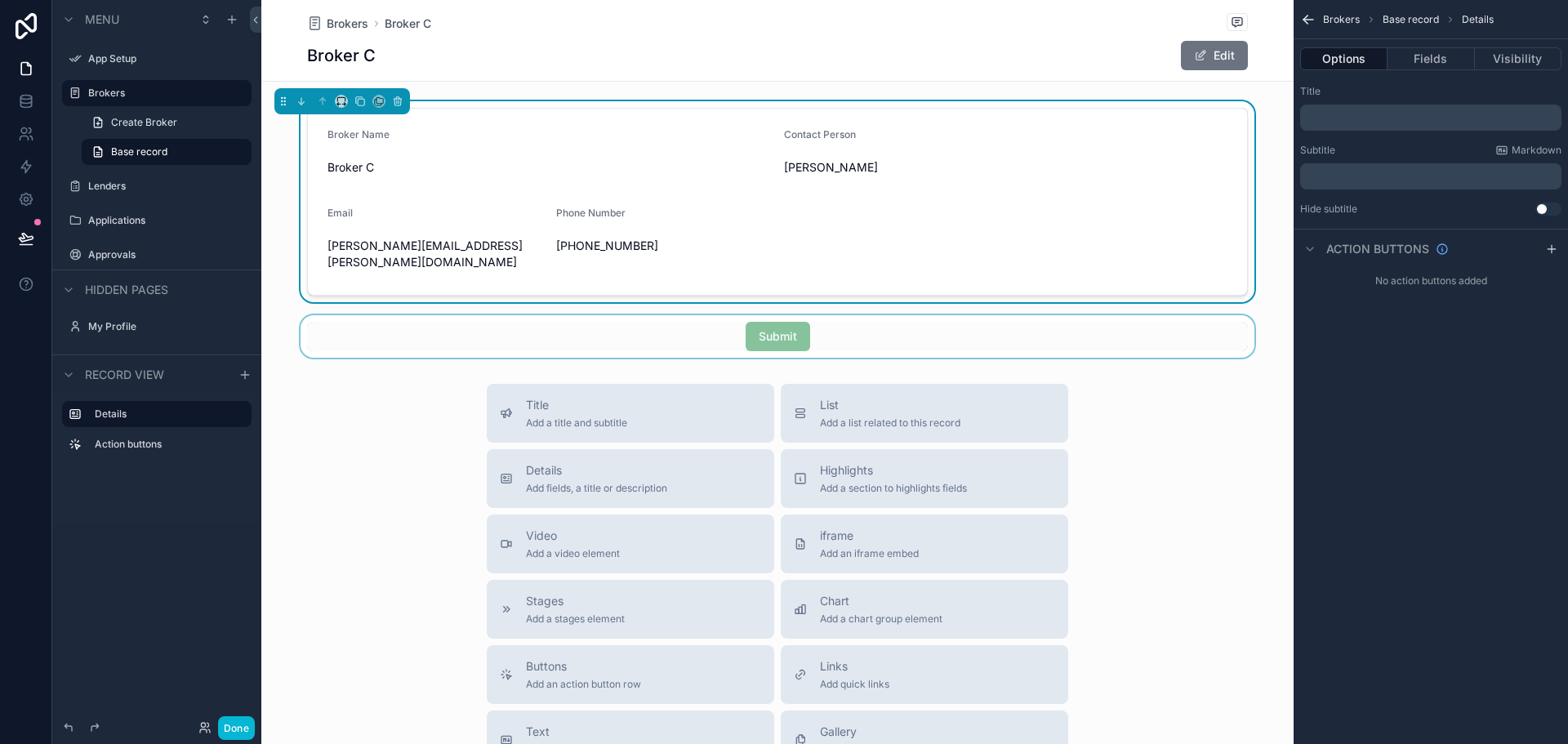
click at [784, 321] on div "scrollable content" at bounding box center [777, 336] width 1033 height 43
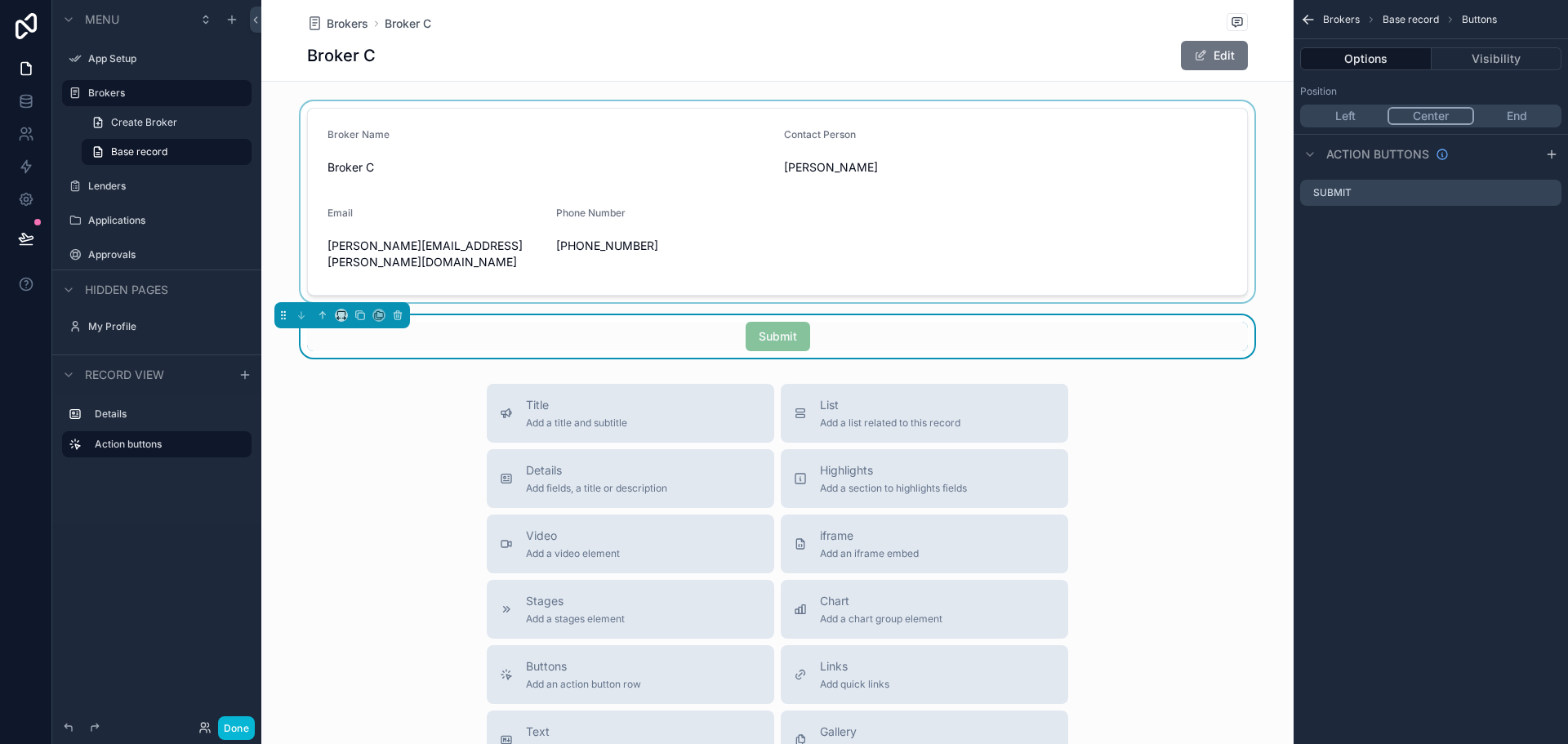
click at [784, 321] on span "Submit" at bounding box center [778, 336] width 65 height 30
click at [24, 72] on icon at bounding box center [26, 68] width 17 height 17
click at [24, 65] on icon at bounding box center [26, 68] width 17 height 17
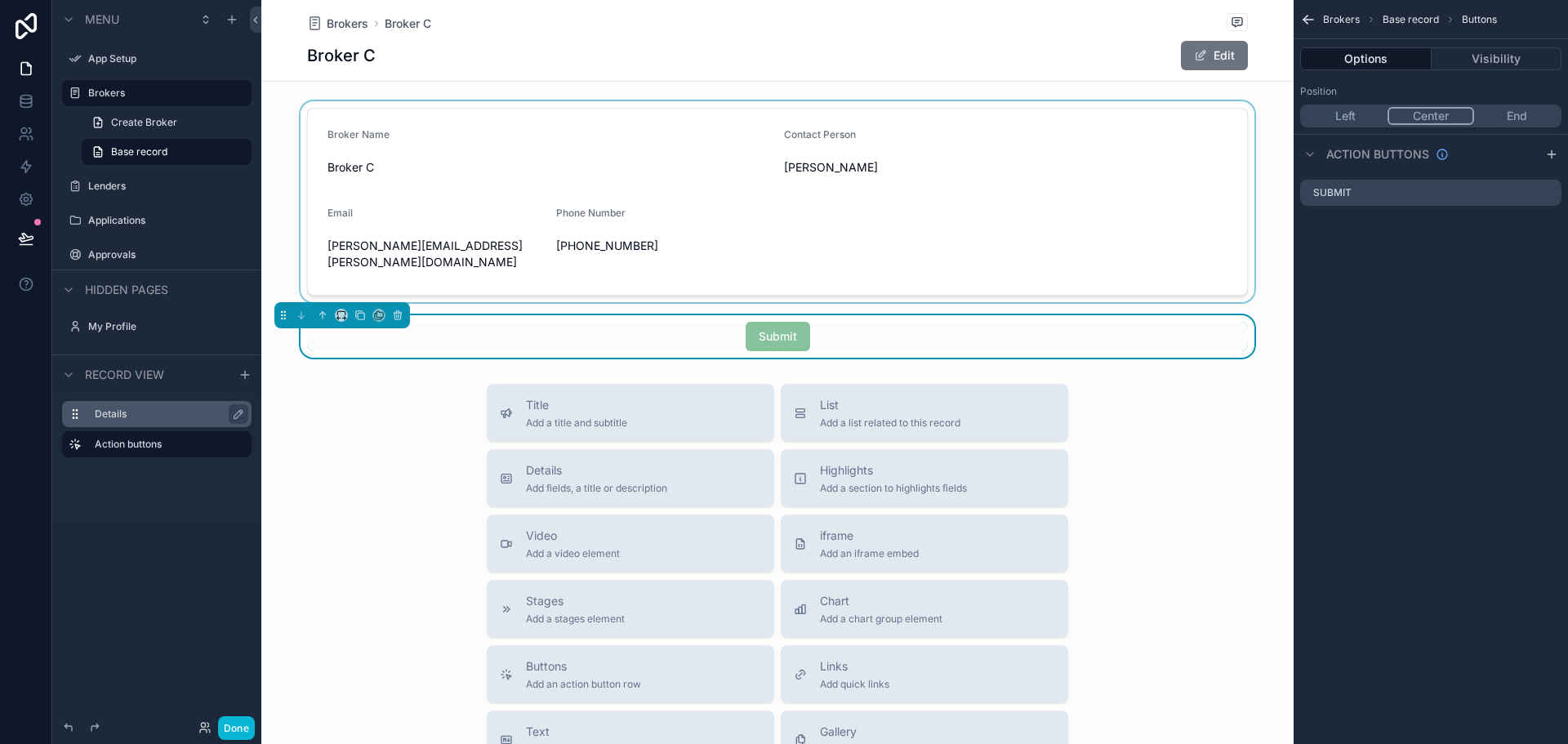
click at [120, 408] on label "Details" at bounding box center [166, 414] width 144 height 13
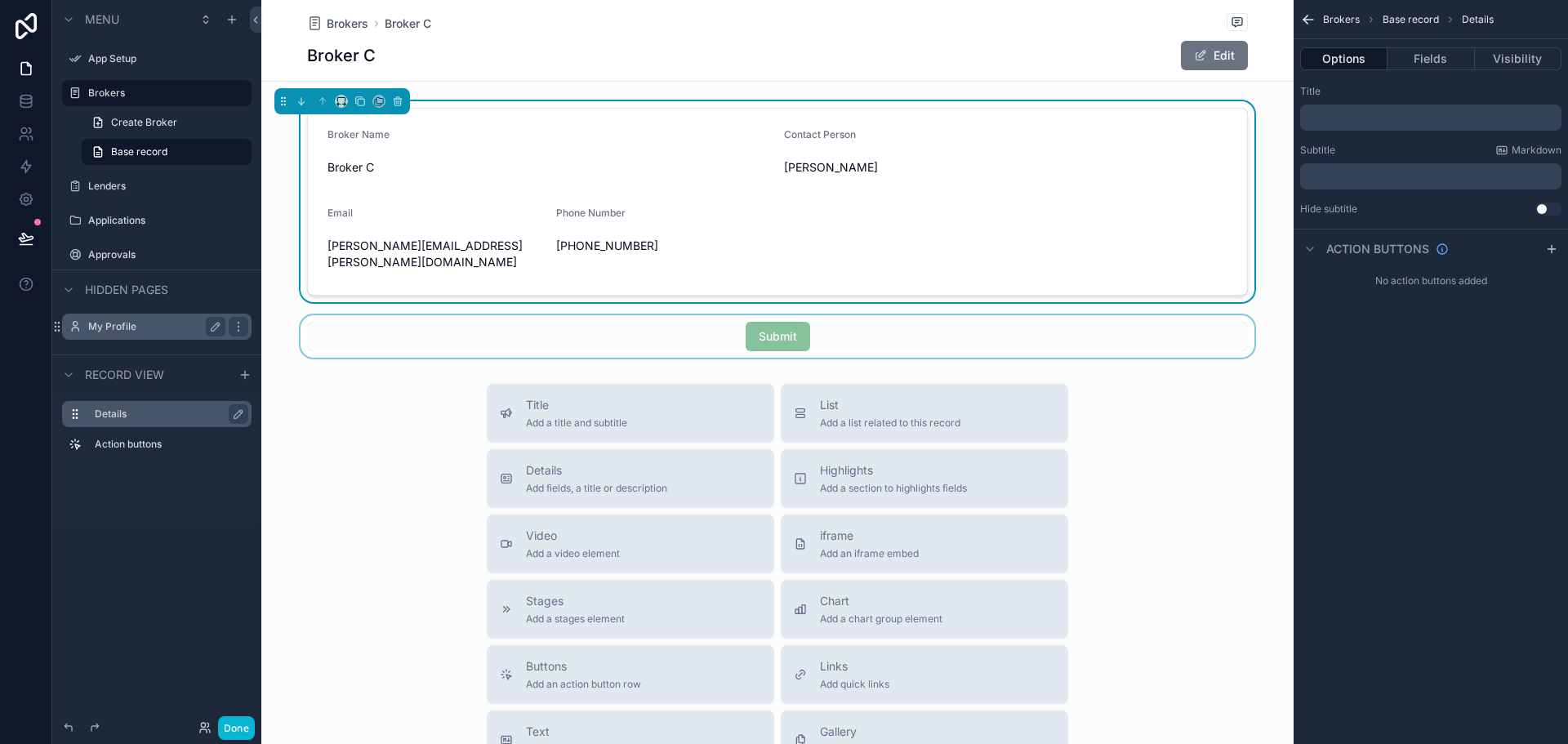
click at [119, 324] on label "My Profile" at bounding box center [154, 327] width 131 height 13
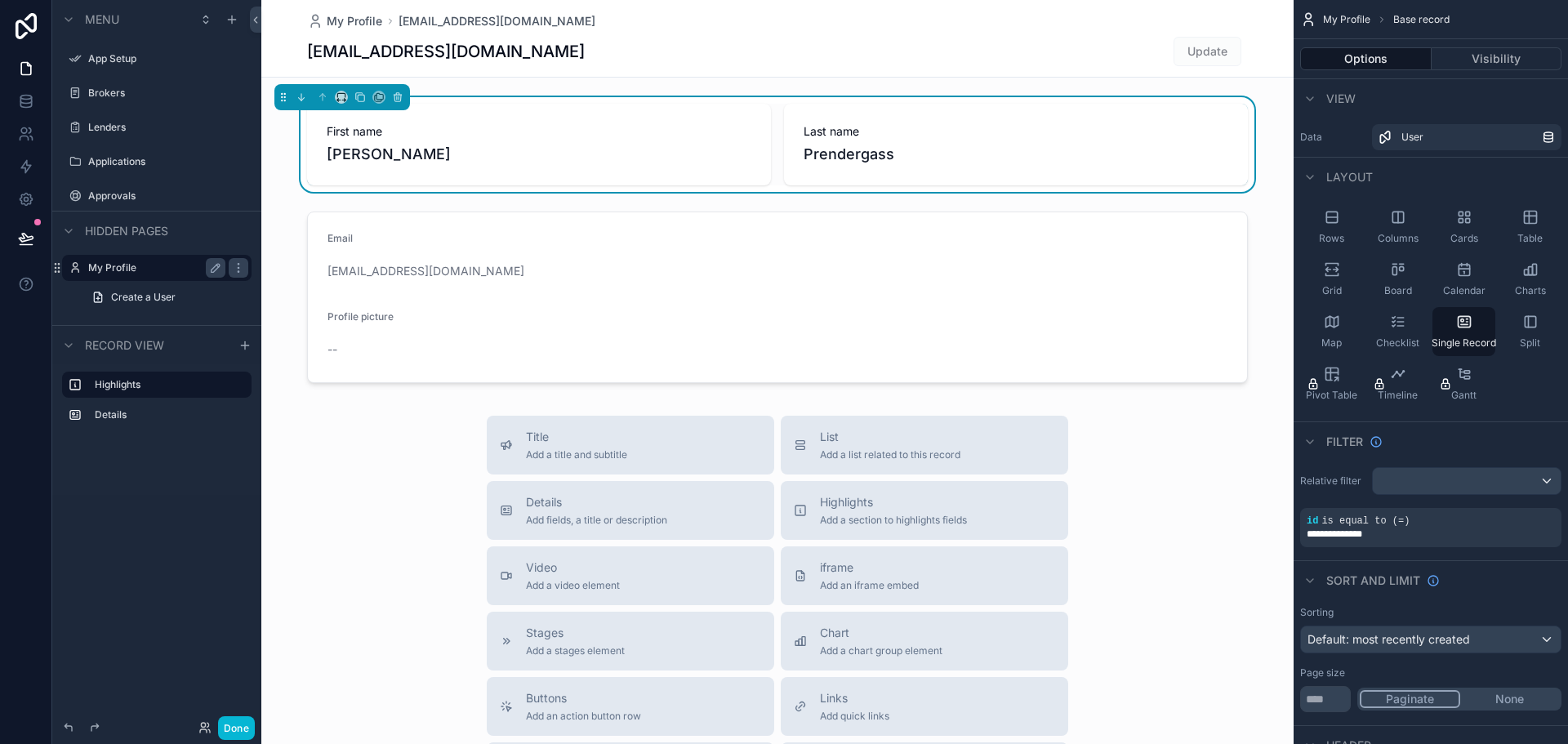
click at [865, 565] on div "scrollable content" at bounding box center [777, 563] width 1033 height 1127
click at [865, 565] on span "iframe" at bounding box center [869, 567] width 99 height 17
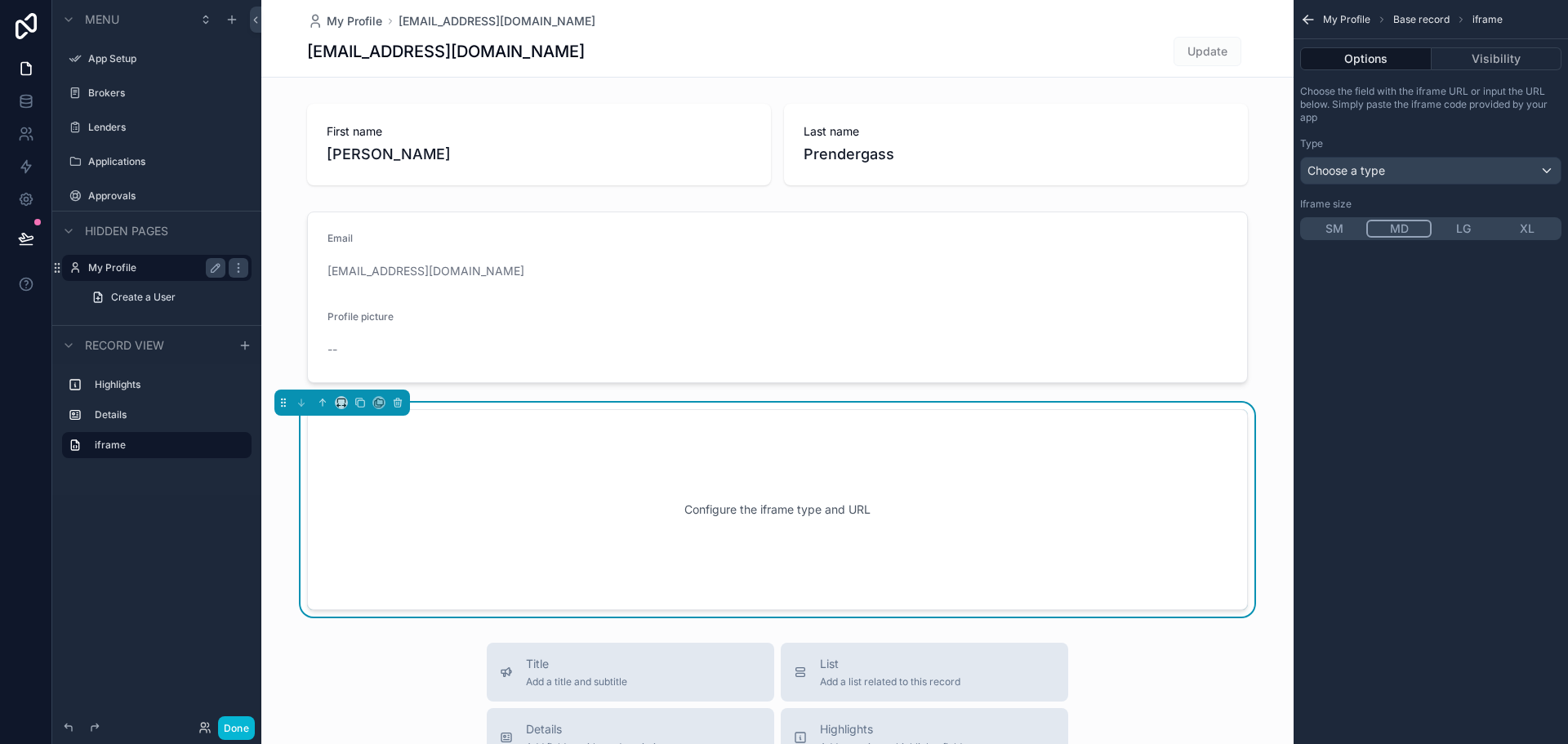
scroll to position [138, 0]
